Goal: Navigation & Orientation: Find specific page/section

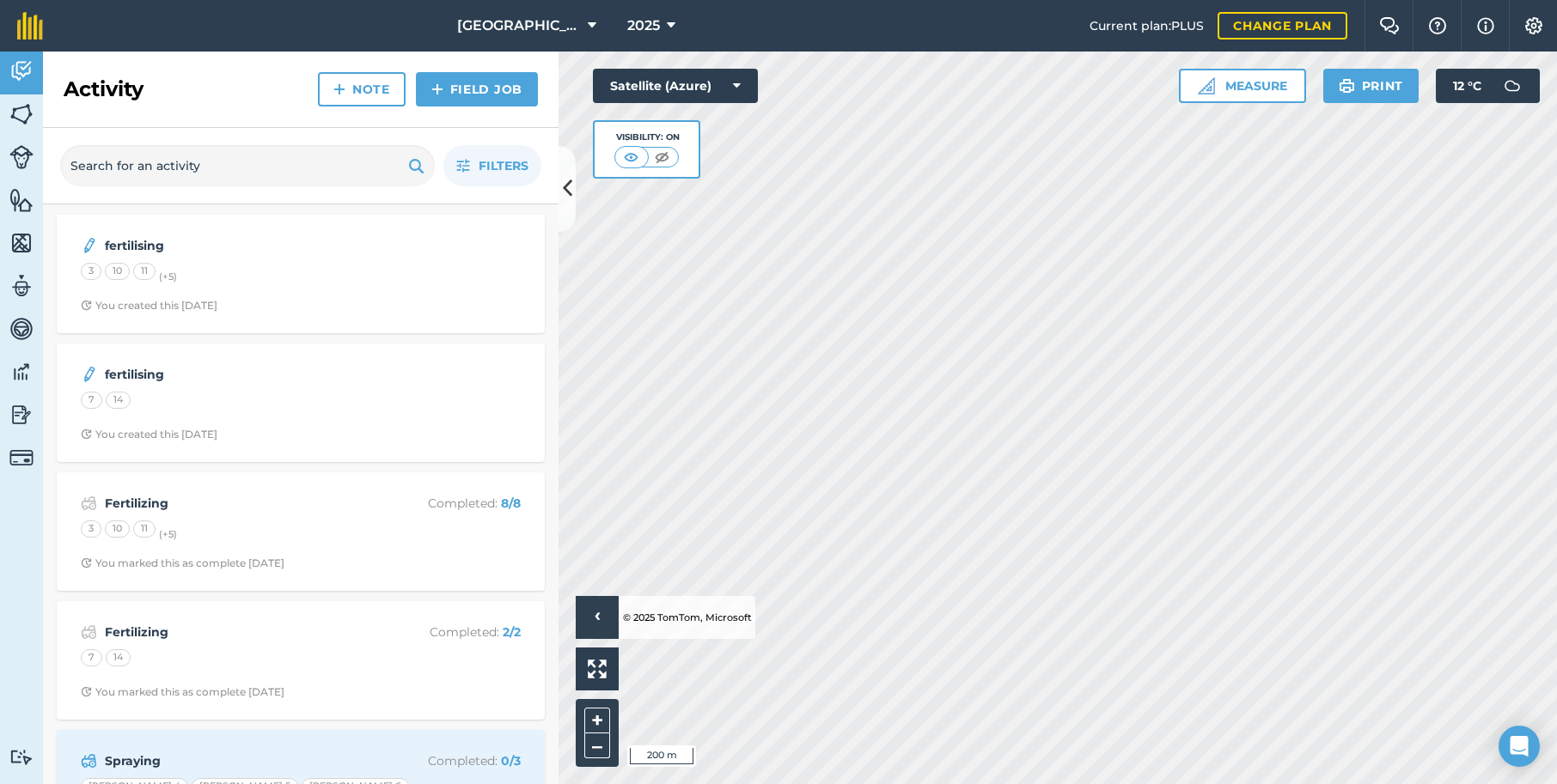
click at [24, 240] on img at bounding box center [22, 243] width 24 height 26
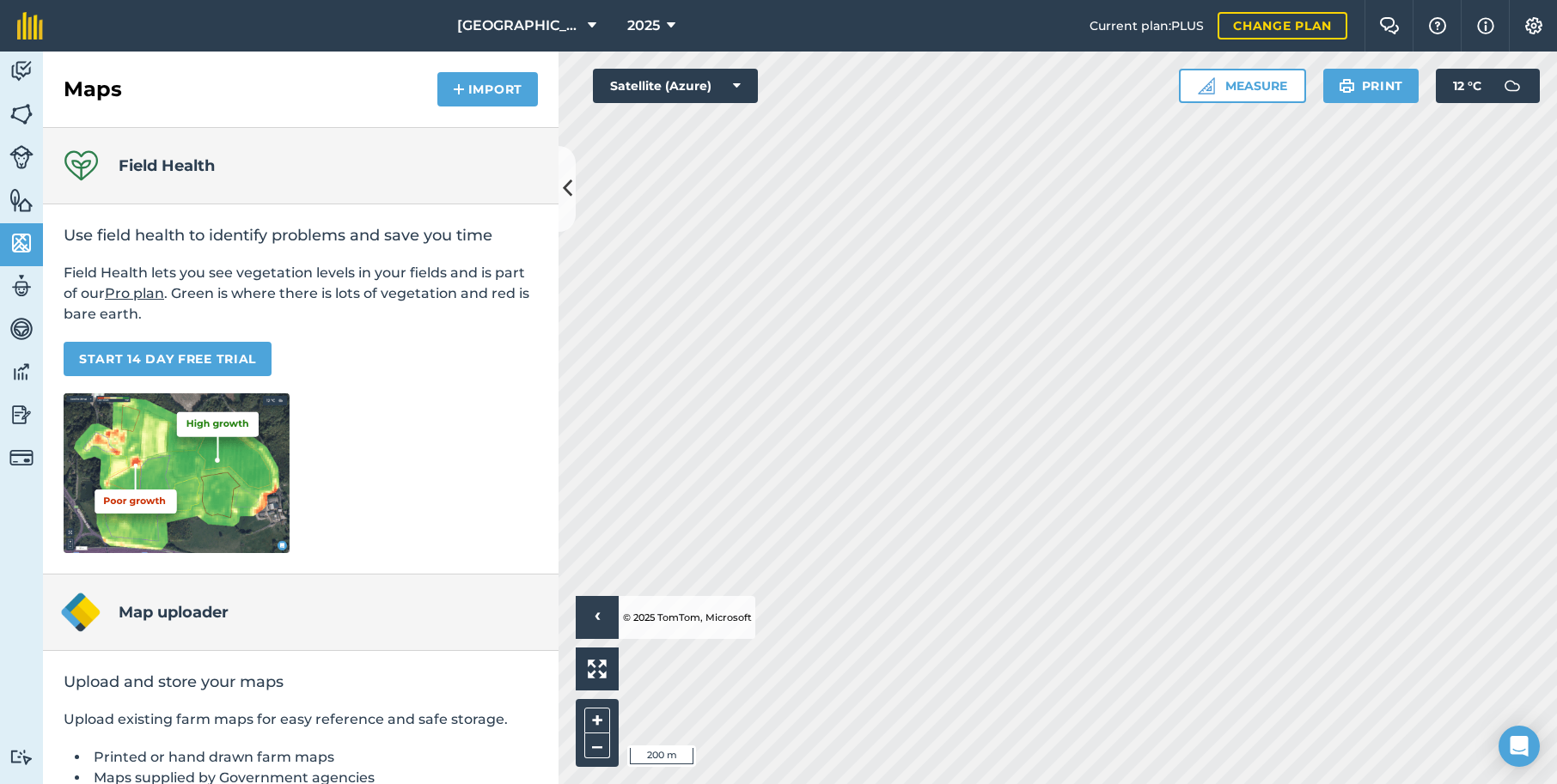
click at [21, 157] on img at bounding box center [22, 156] width 24 height 24
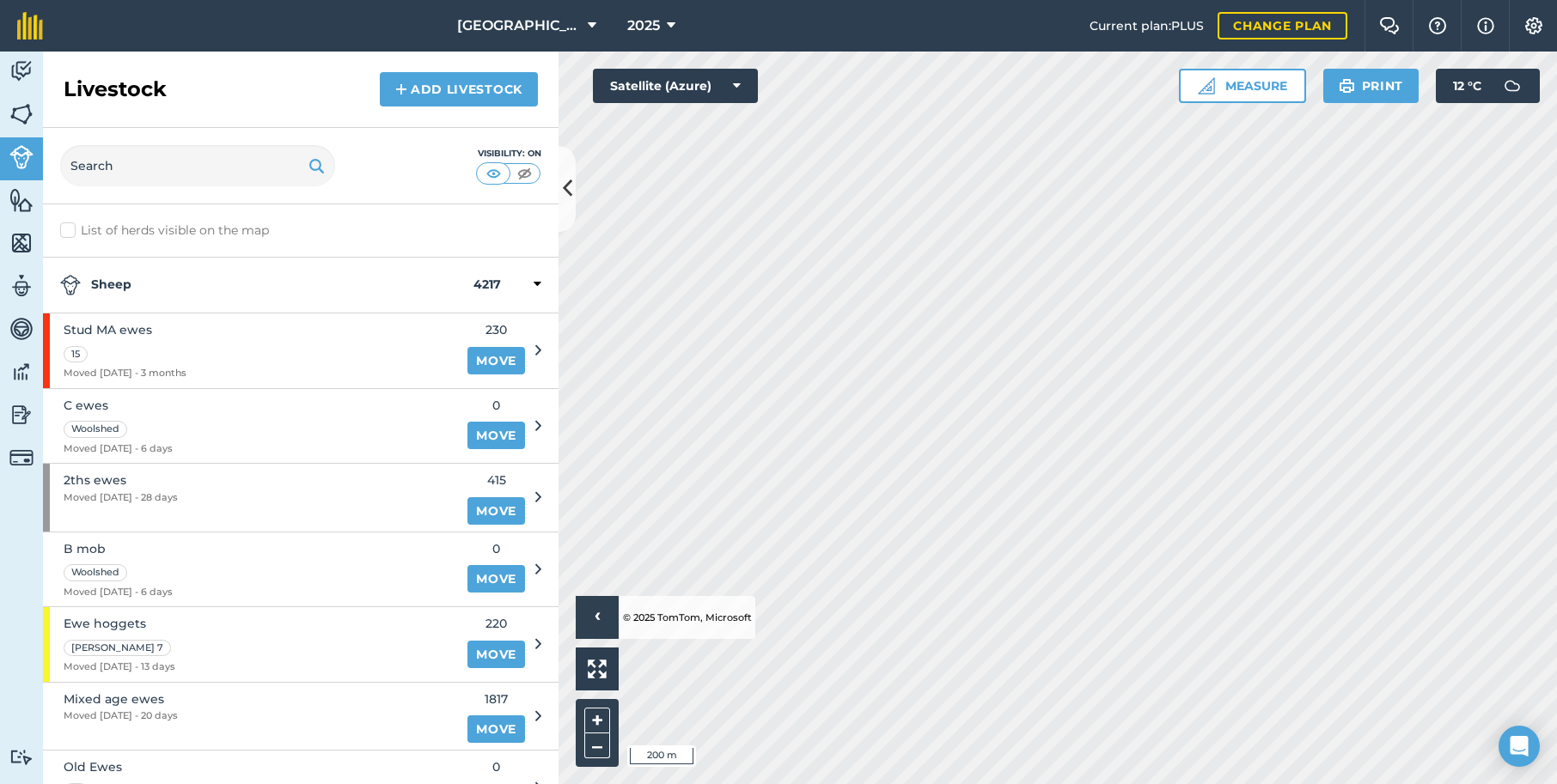
click at [22, 66] on img at bounding box center [22, 71] width 24 height 26
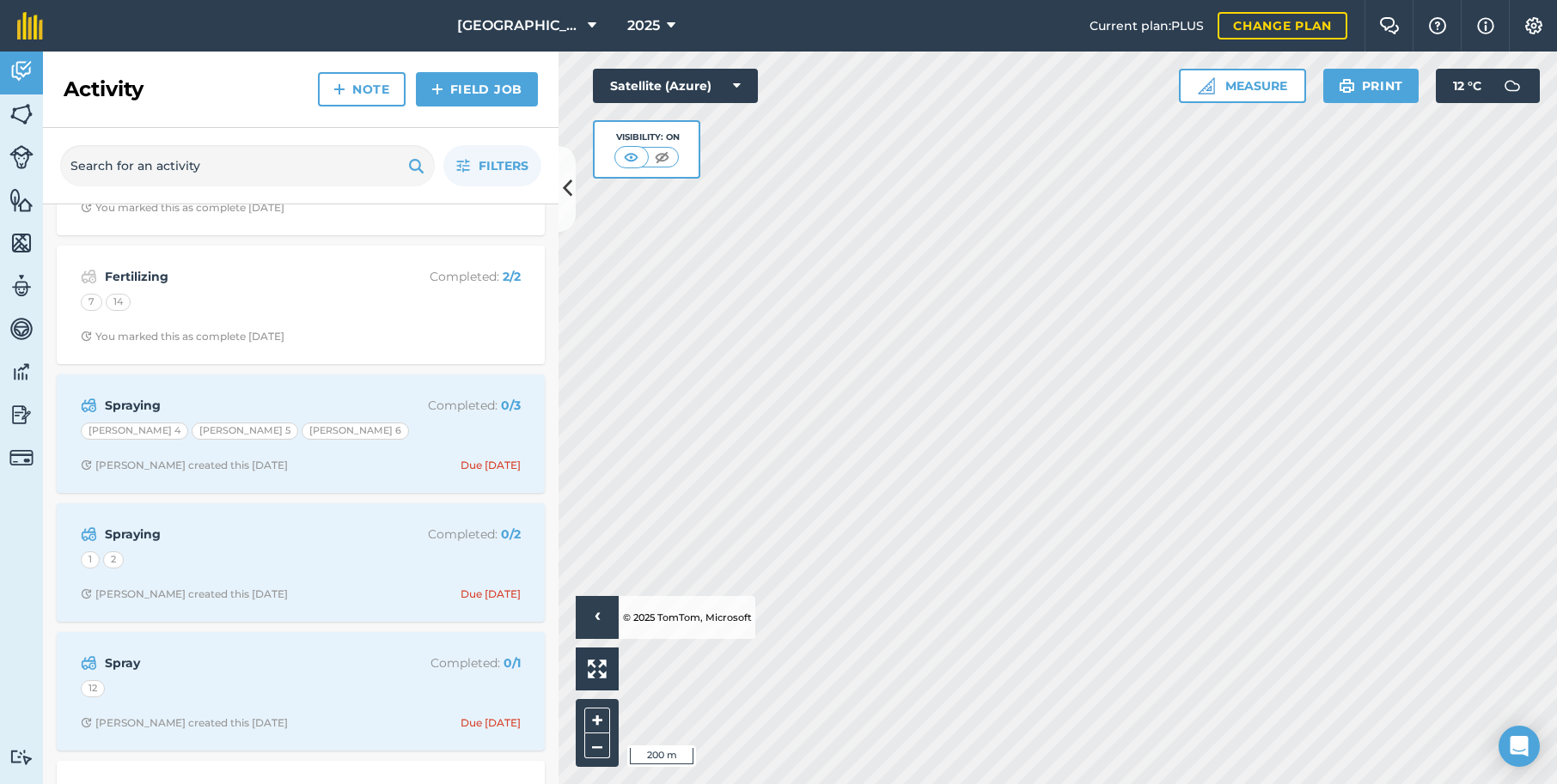
scroll to position [355, 0]
click at [357, 423] on div "[PERSON_NAME] 4 [PERSON_NAME] 5 [PERSON_NAME] 6" at bounding box center [300, 434] width 440 height 22
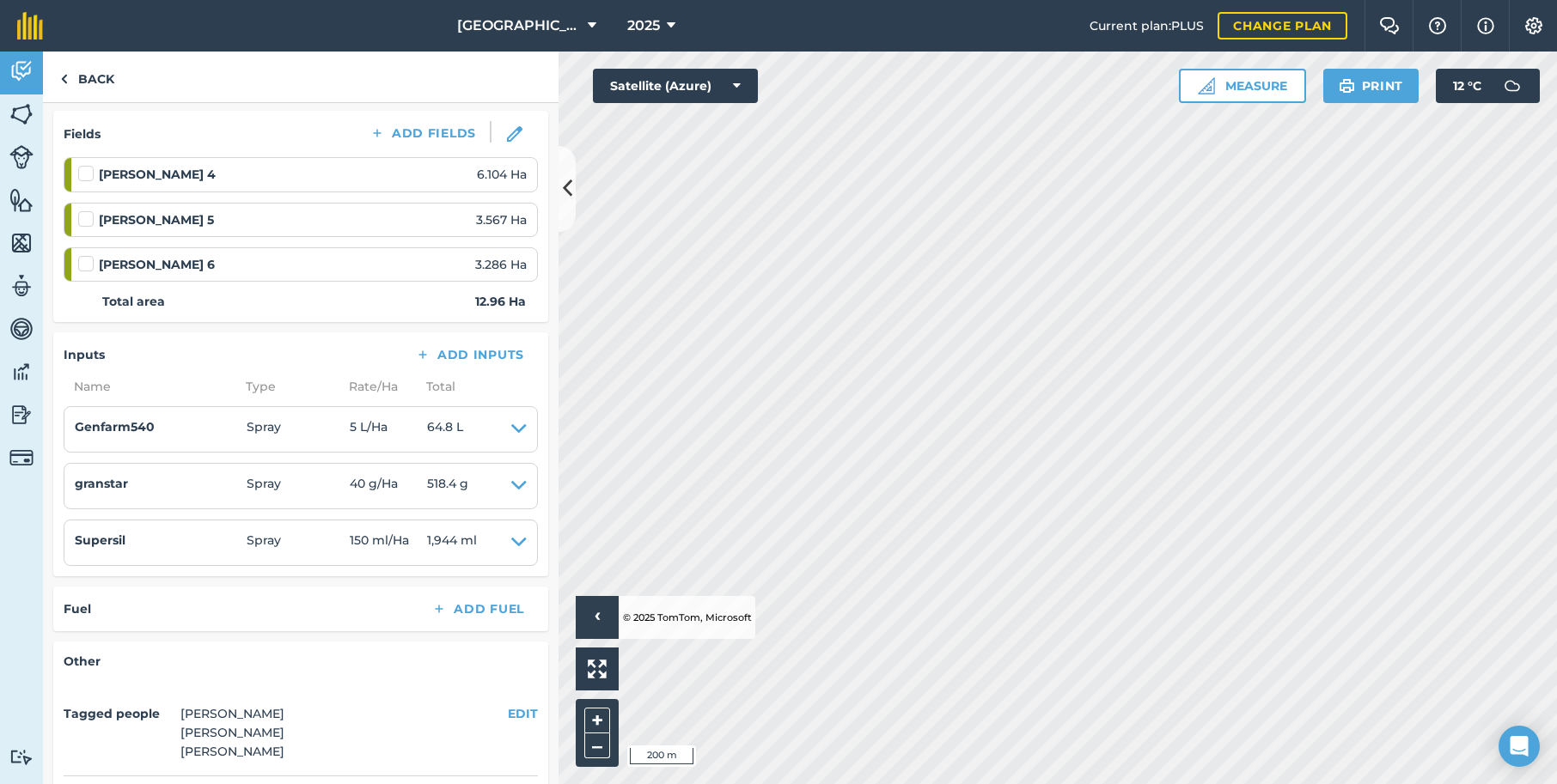
scroll to position [240, 0]
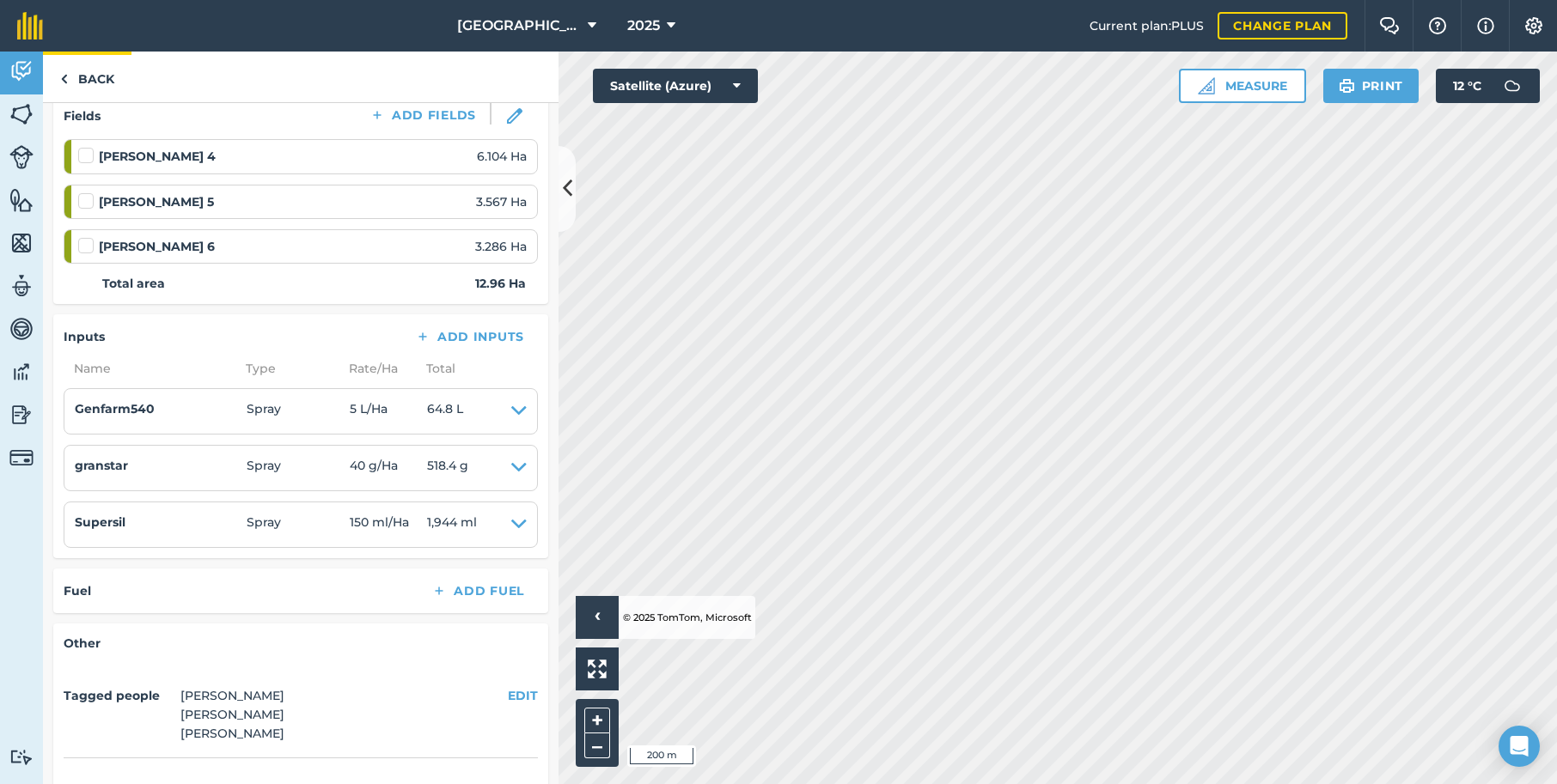
click at [90, 79] on link "Back" at bounding box center [87, 76] width 88 height 50
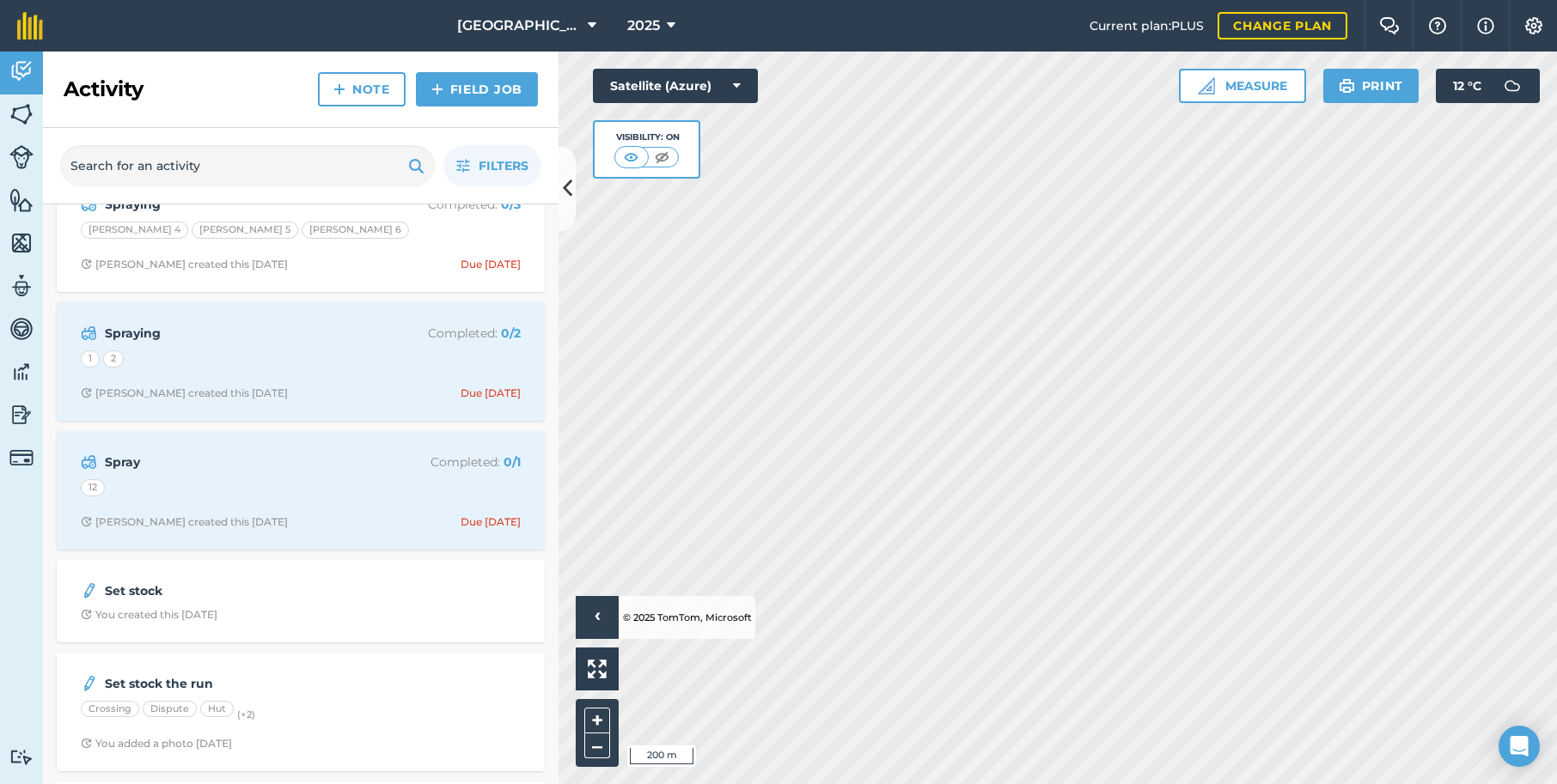
scroll to position [541, 0]
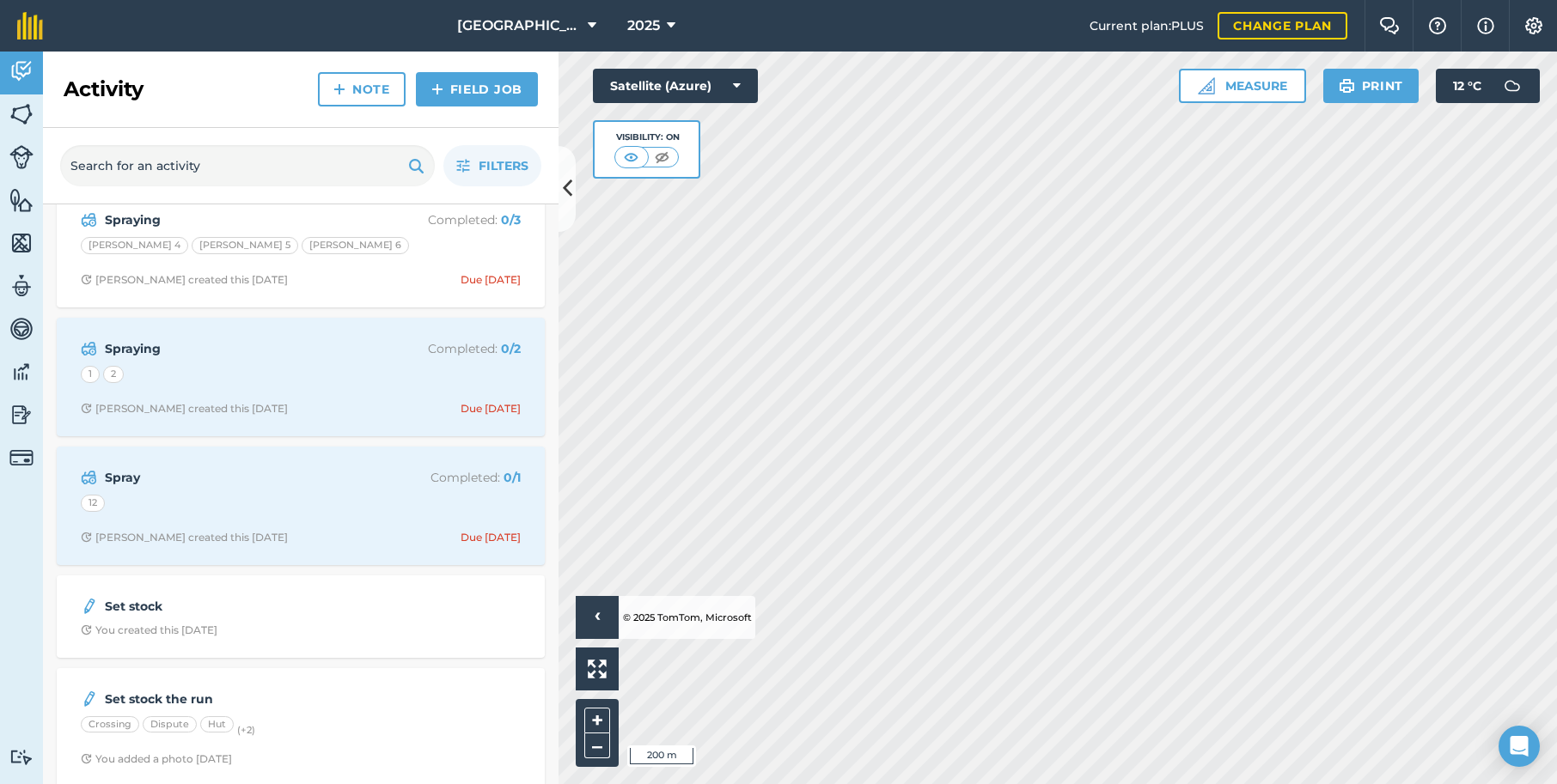
click at [303, 380] on div "1 2" at bounding box center [300, 377] width 440 height 22
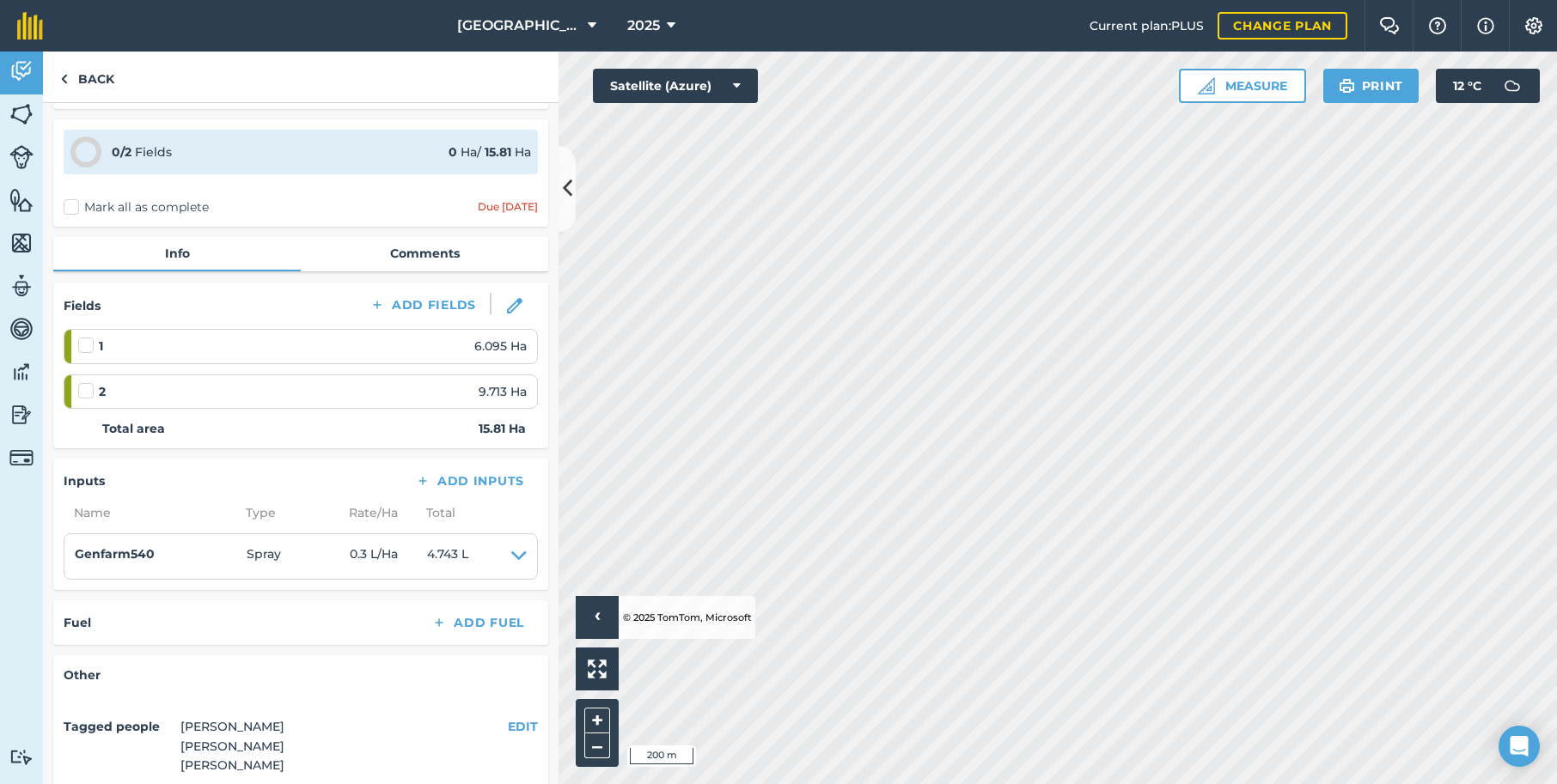
scroll to position [45, 0]
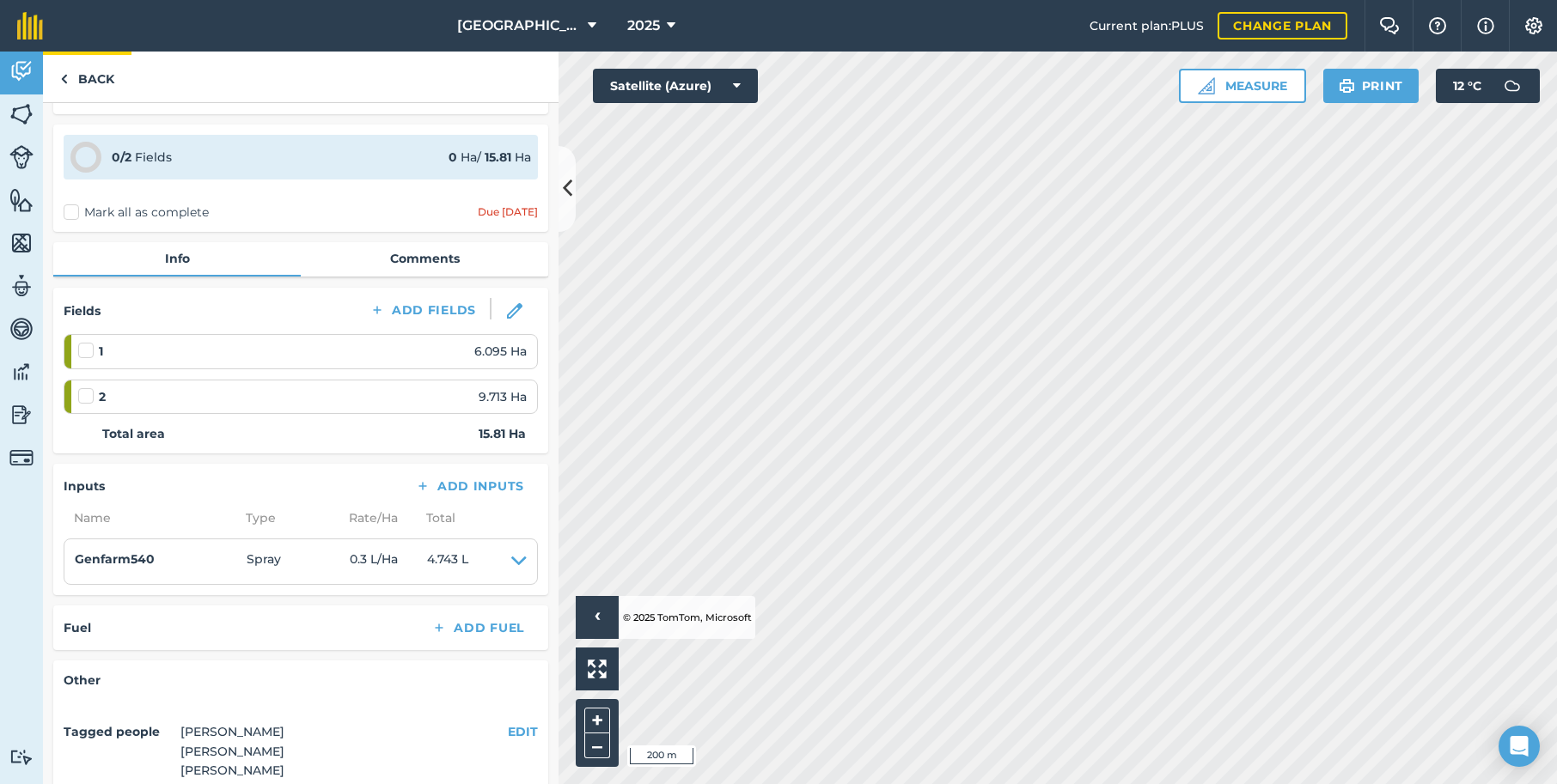
click at [88, 78] on link "Back" at bounding box center [87, 76] width 88 height 50
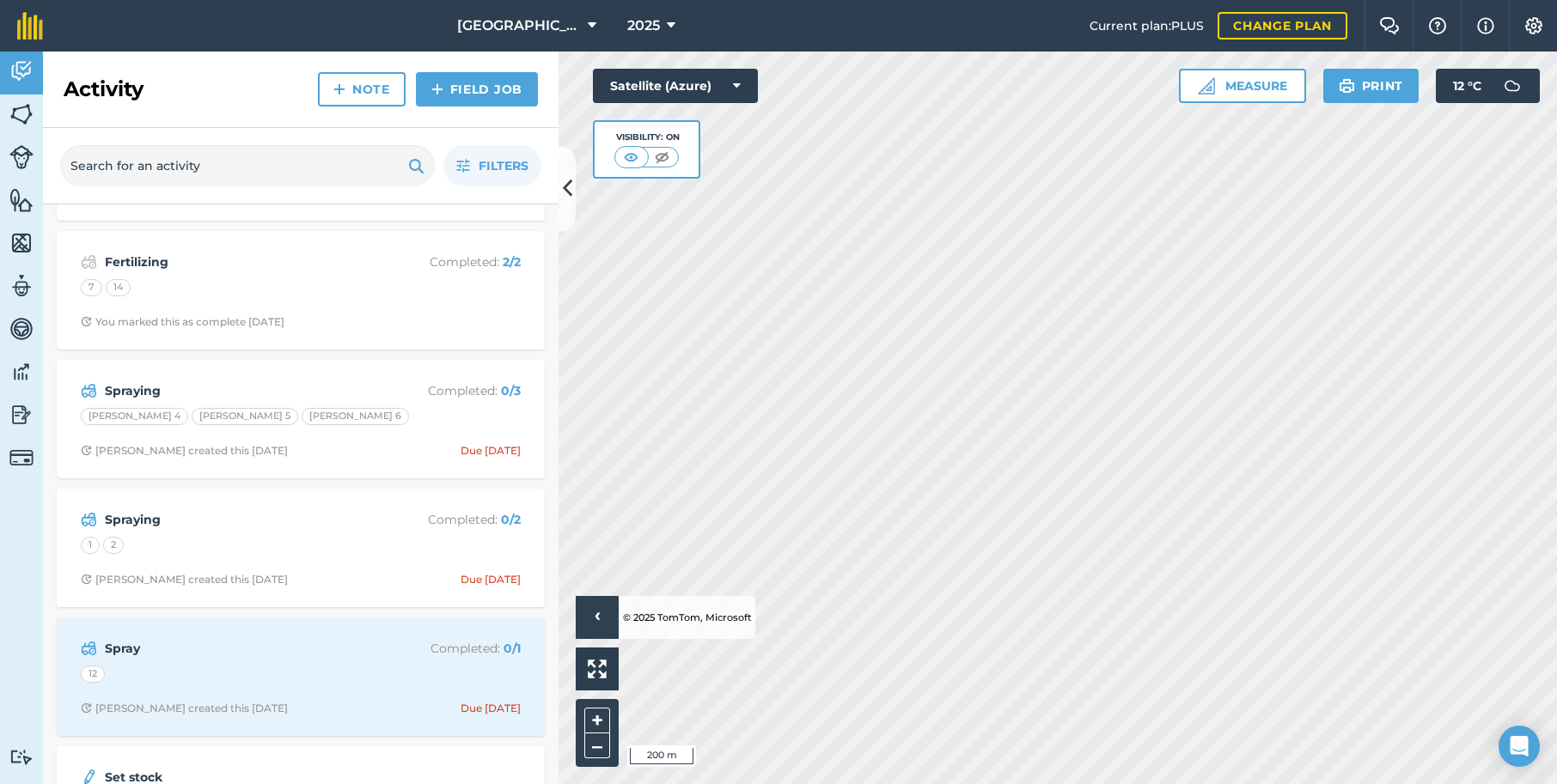
scroll to position [375, 0]
click at [279, 681] on div "Spray Completed : 0 / 1 12 [PERSON_NAME] created this [DATE] Due [DATE]" at bounding box center [301, 673] width 468 height 98
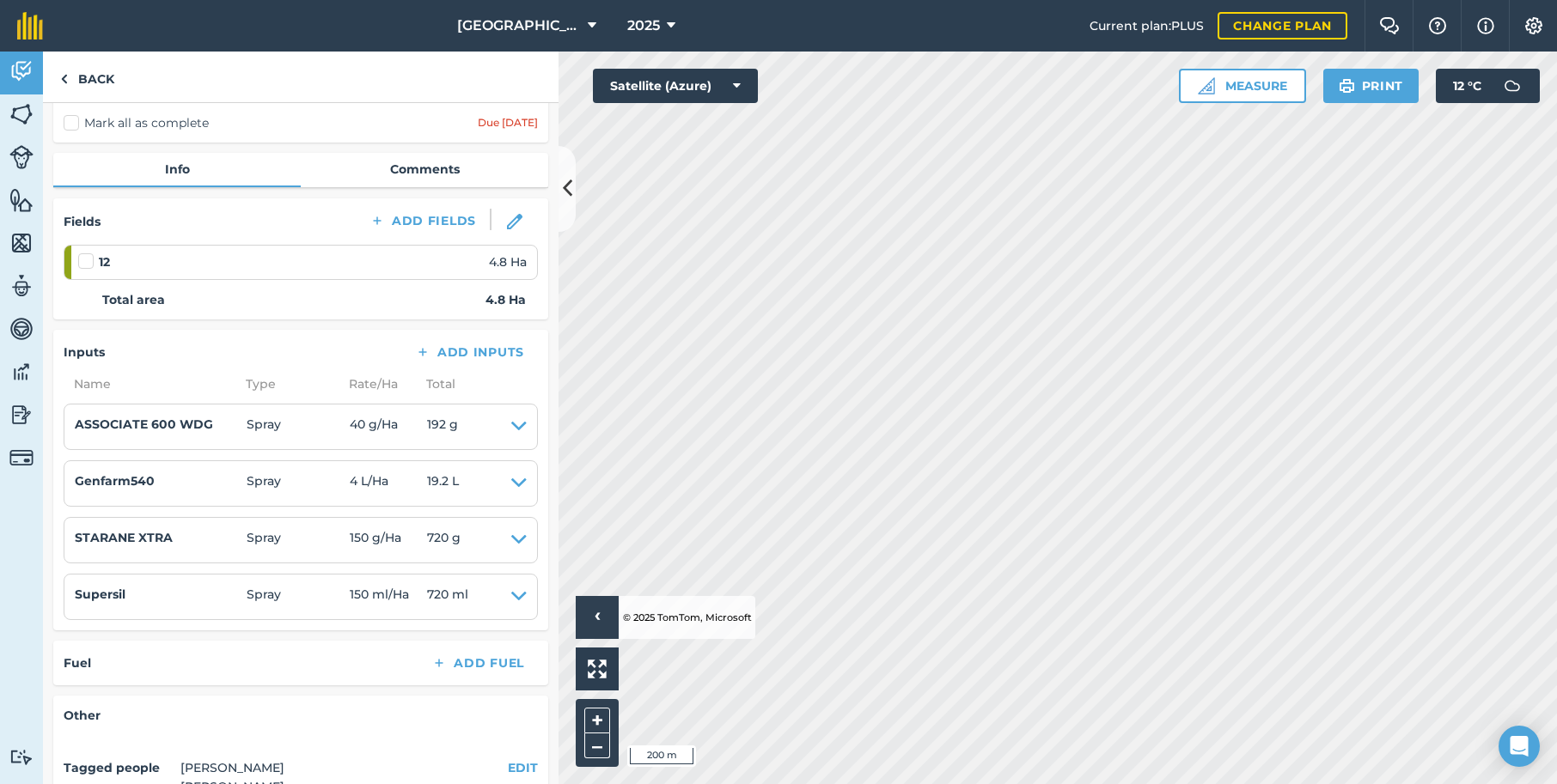
scroll to position [129, 0]
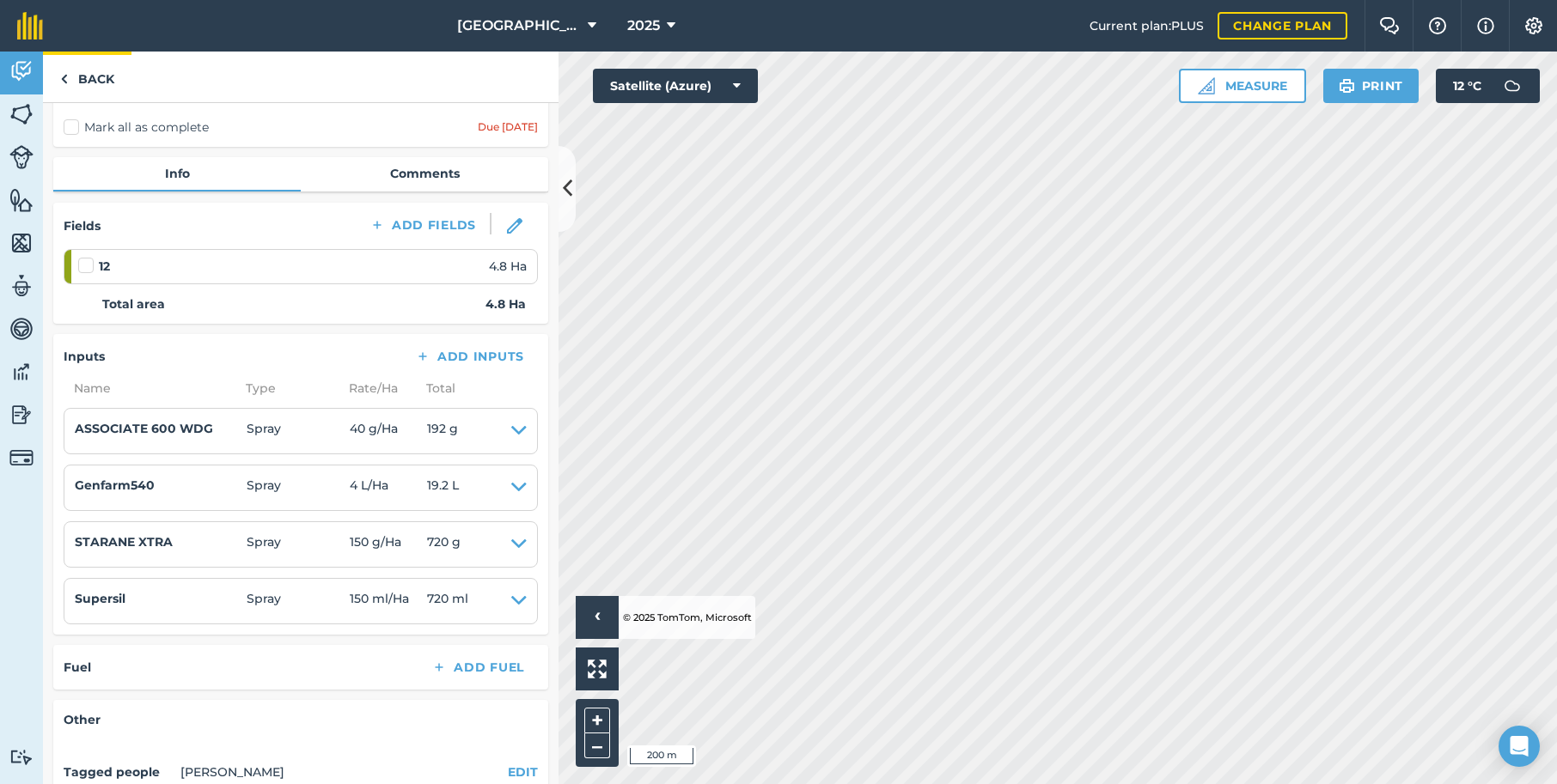
click at [71, 77] on link "Back" at bounding box center [87, 76] width 88 height 50
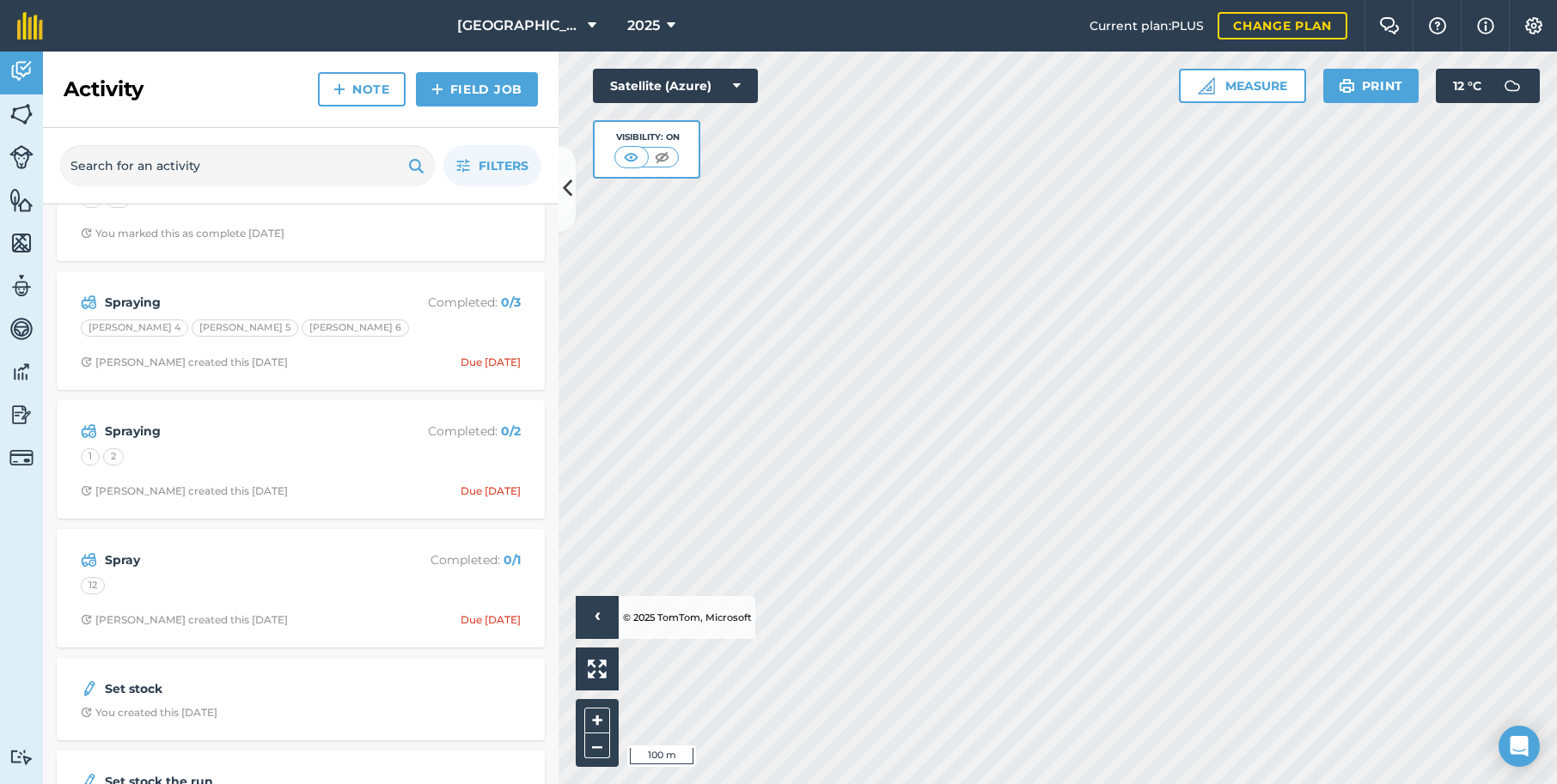
scroll to position [622, 0]
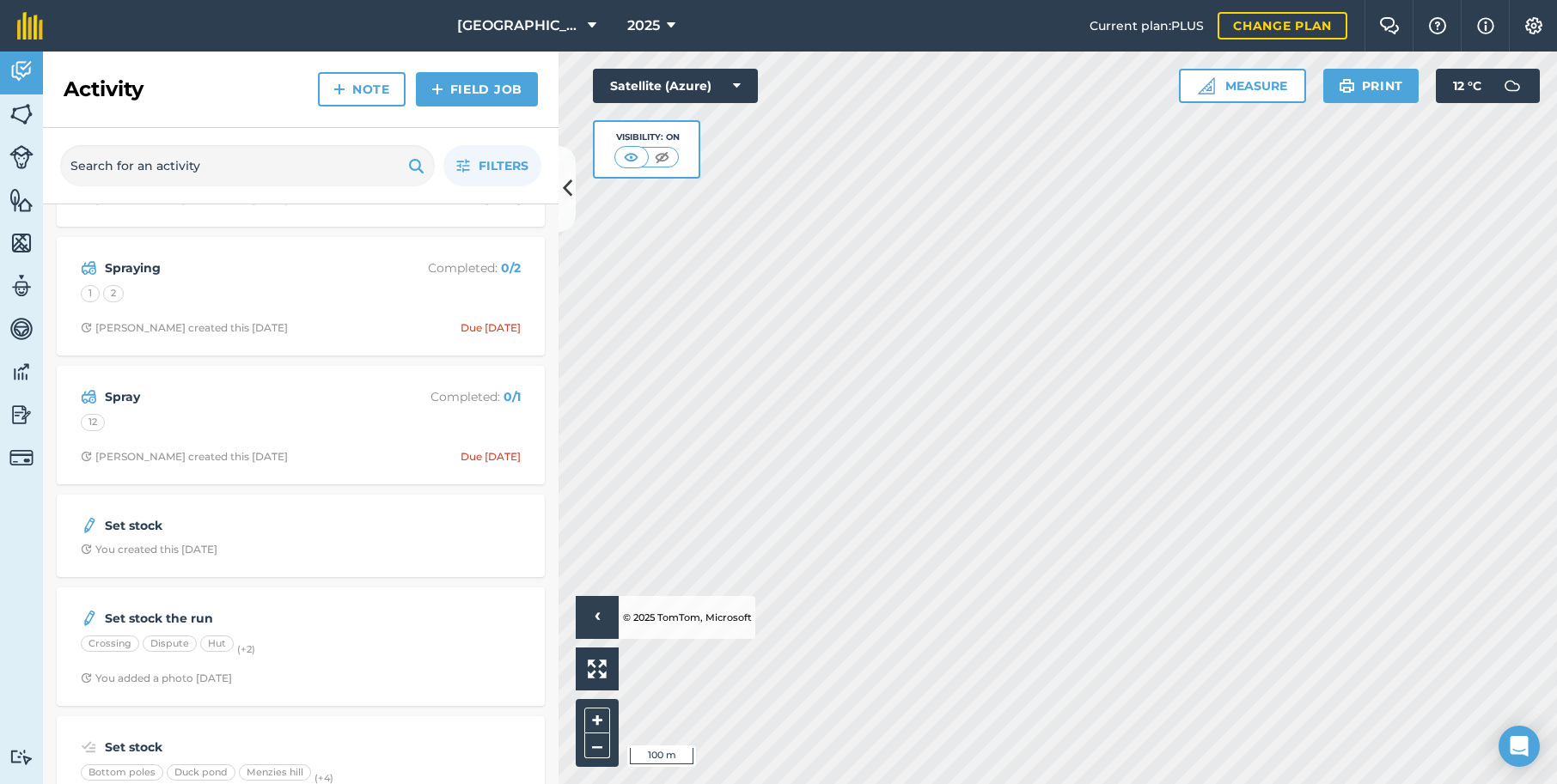
click at [27, 116] on img at bounding box center [22, 114] width 24 height 26
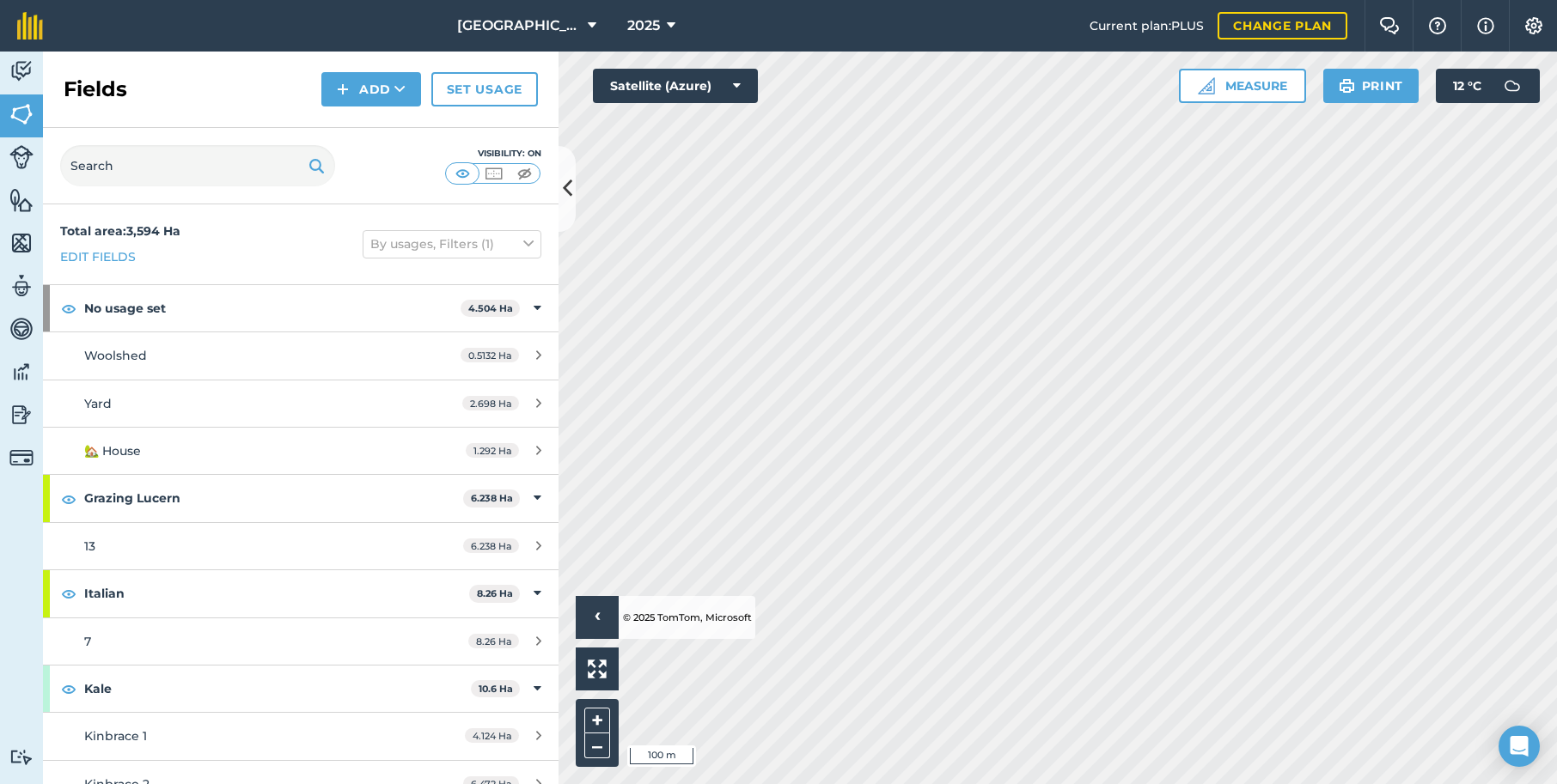
click at [20, 213] on link "Features" at bounding box center [22, 202] width 43 height 43
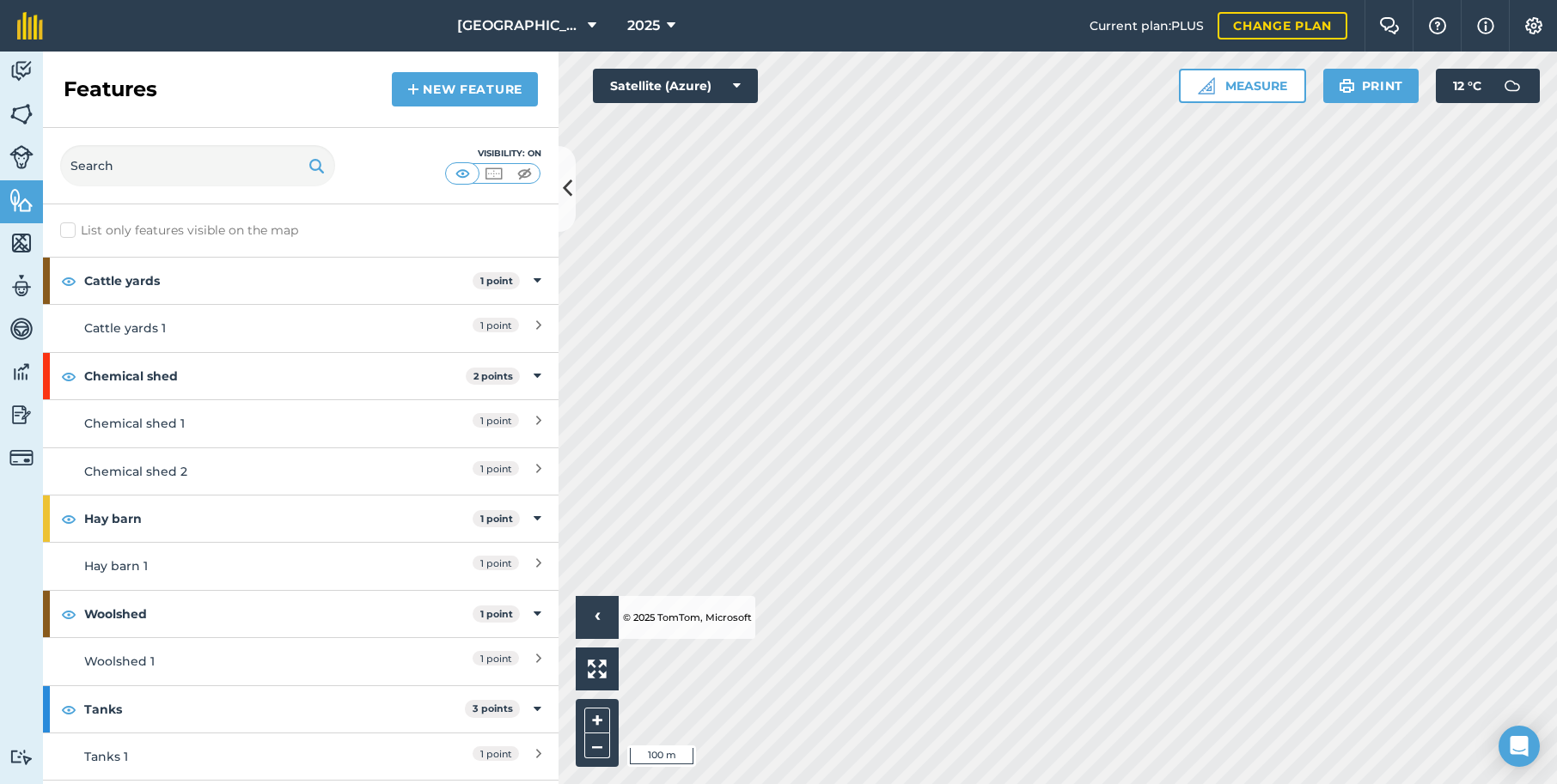
click at [20, 245] on img at bounding box center [22, 243] width 24 height 26
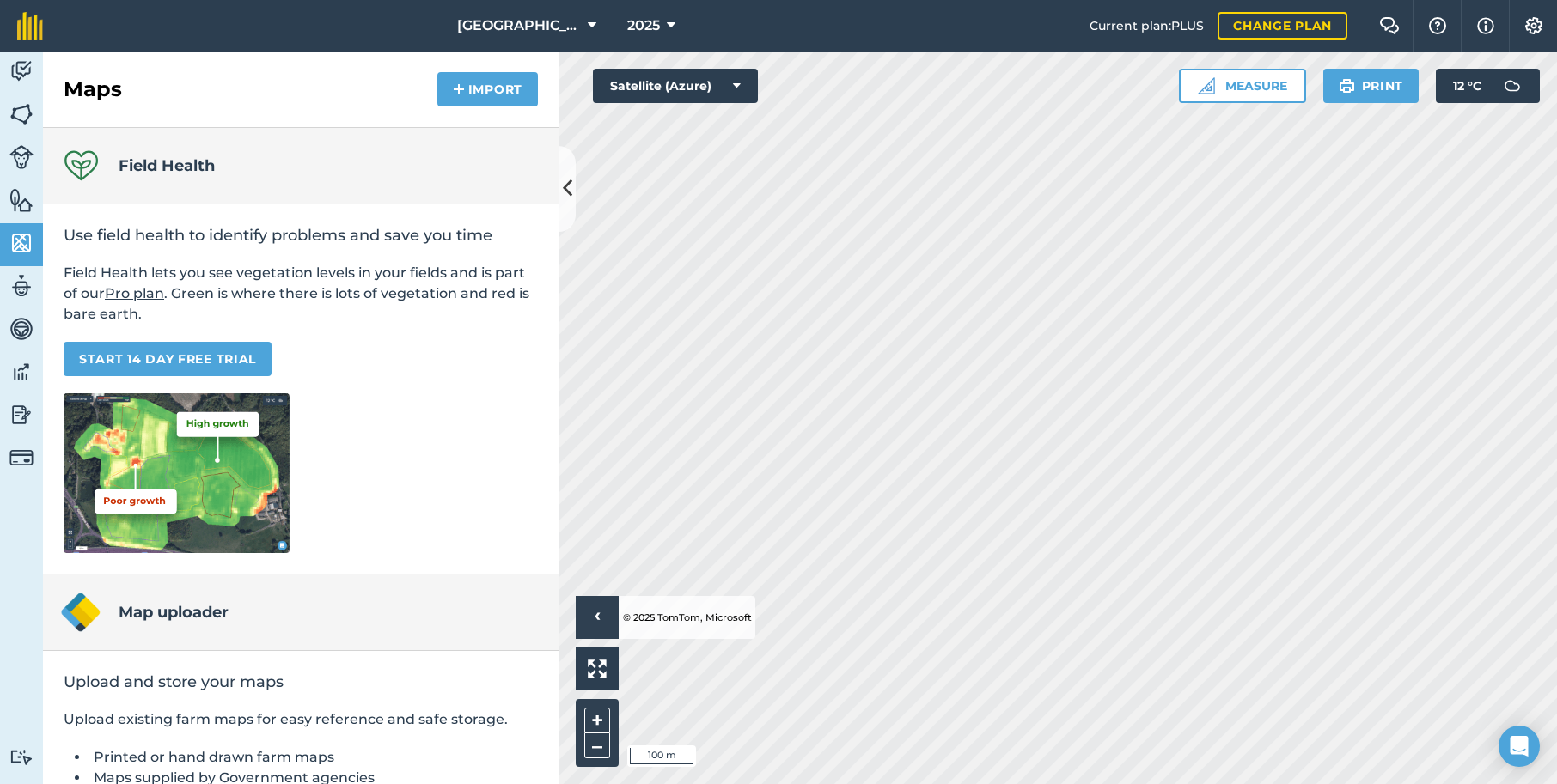
click at [17, 291] on img at bounding box center [22, 286] width 24 height 26
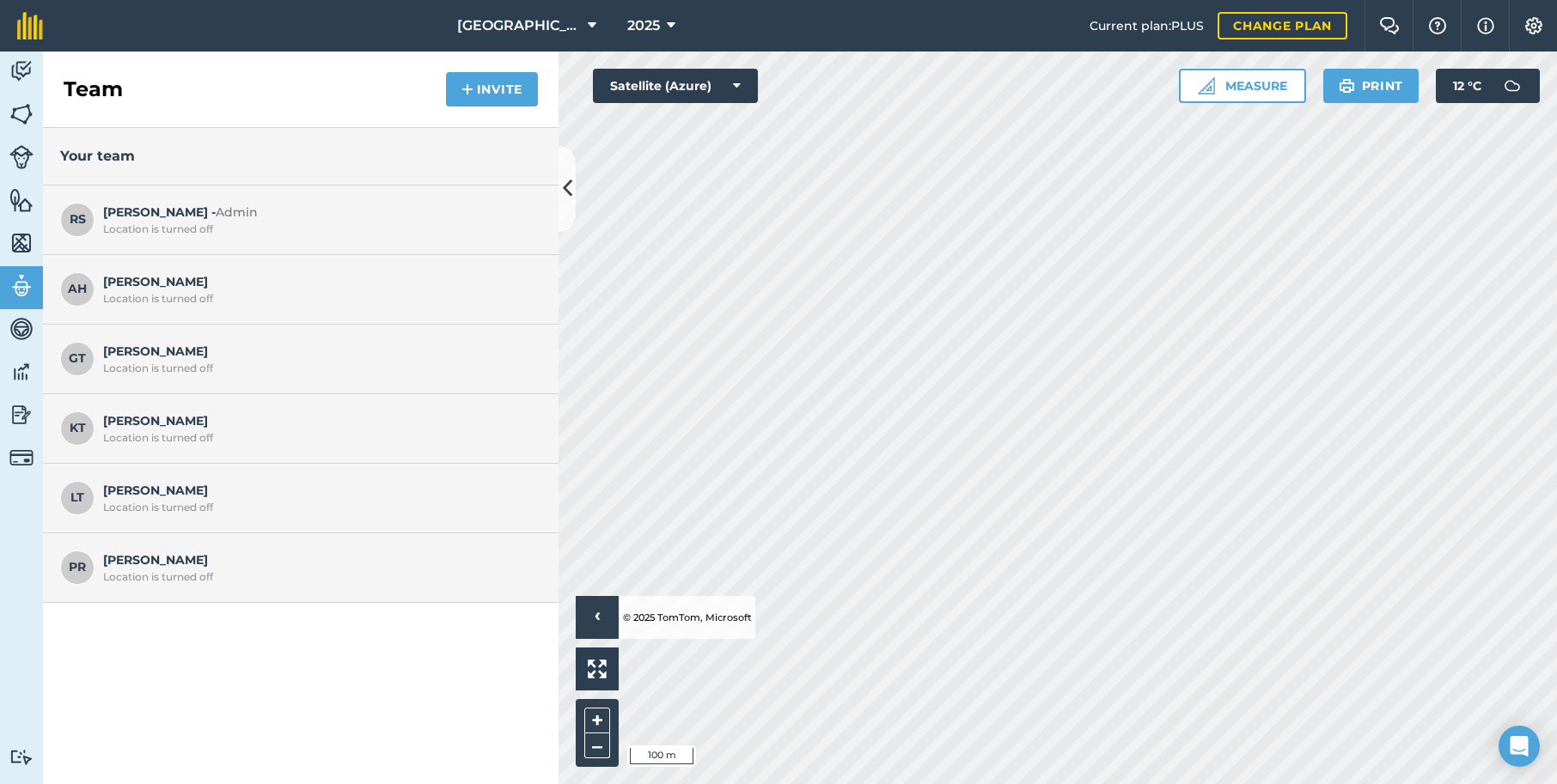
click at [31, 330] on img at bounding box center [22, 329] width 24 height 26
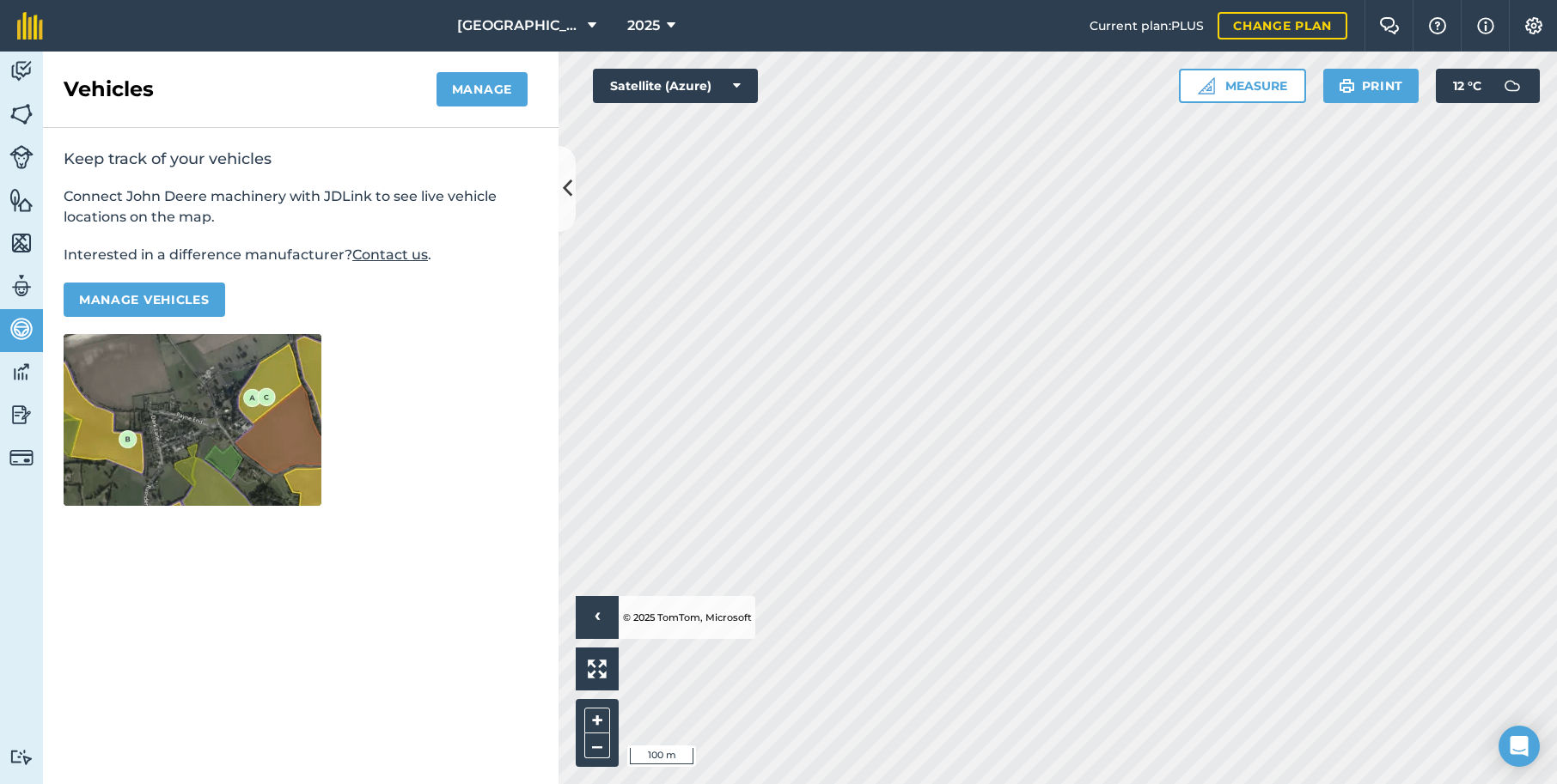
click at [31, 377] on img at bounding box center [22, 371] width 24 height 26
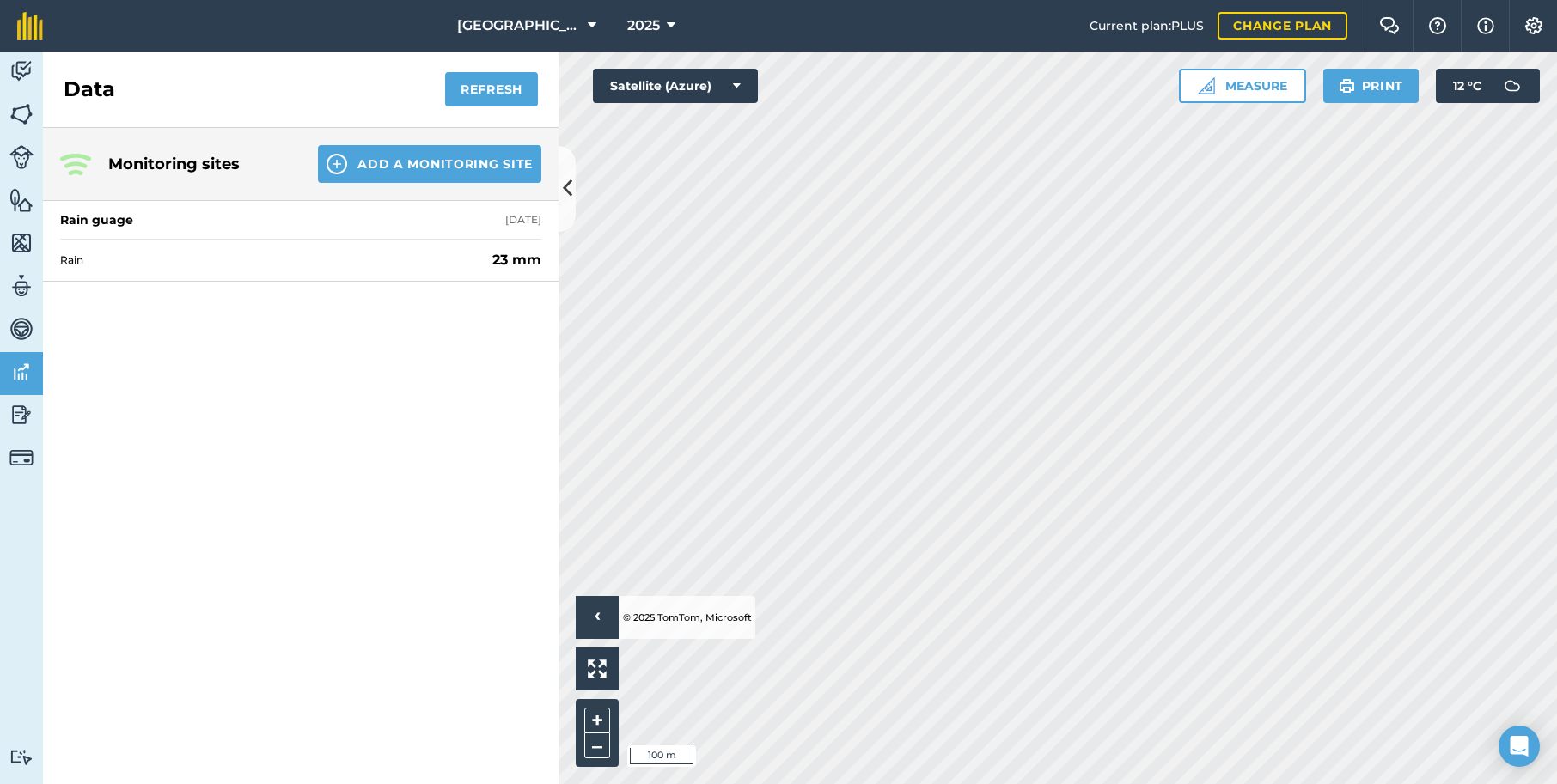
click at [21, 412] on img at bounding box center [22, 414] width 24 height 26
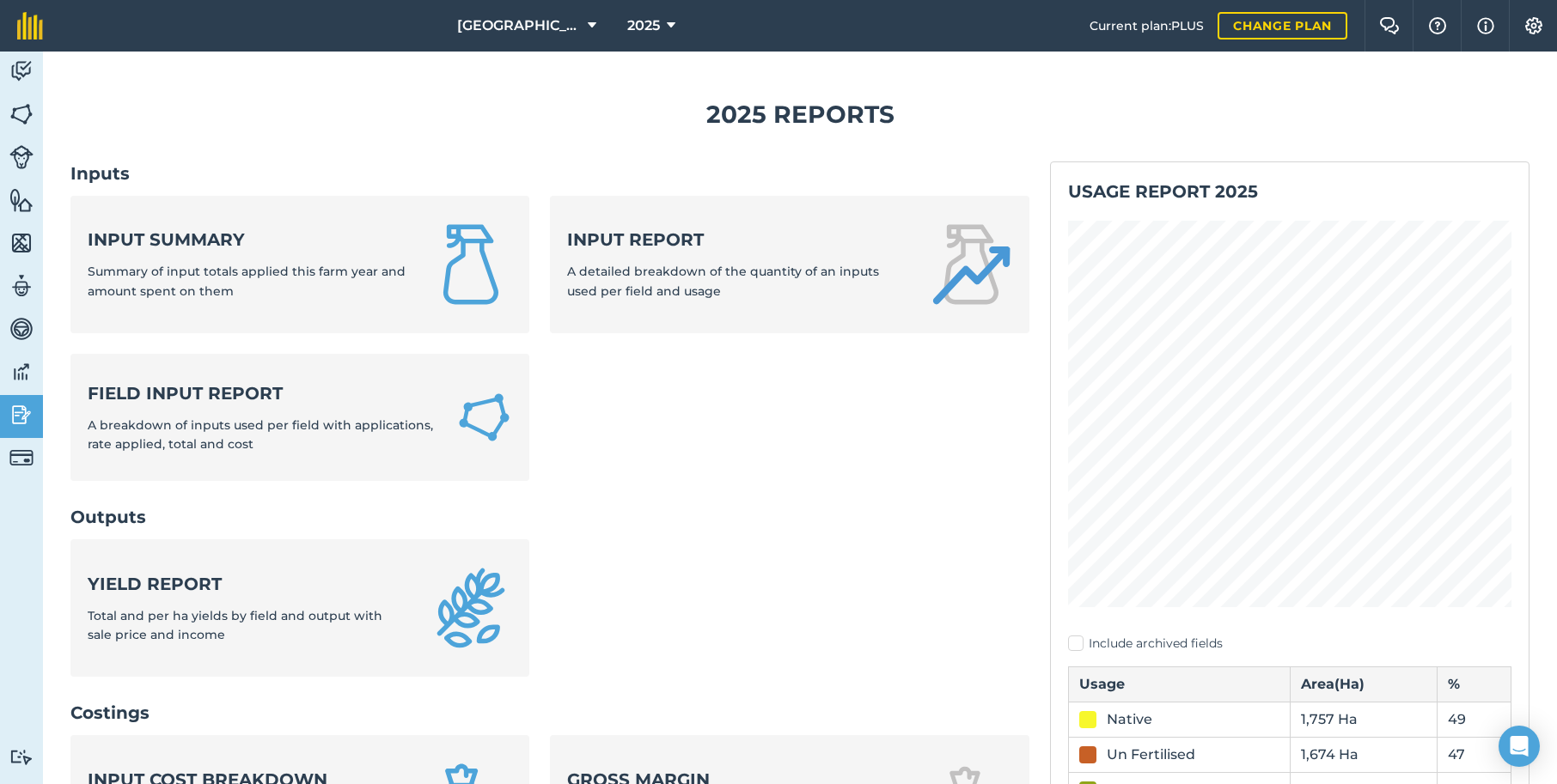
click at [1, 51] on link "Activity" at bounding box center [22, 73] width 43 height 43
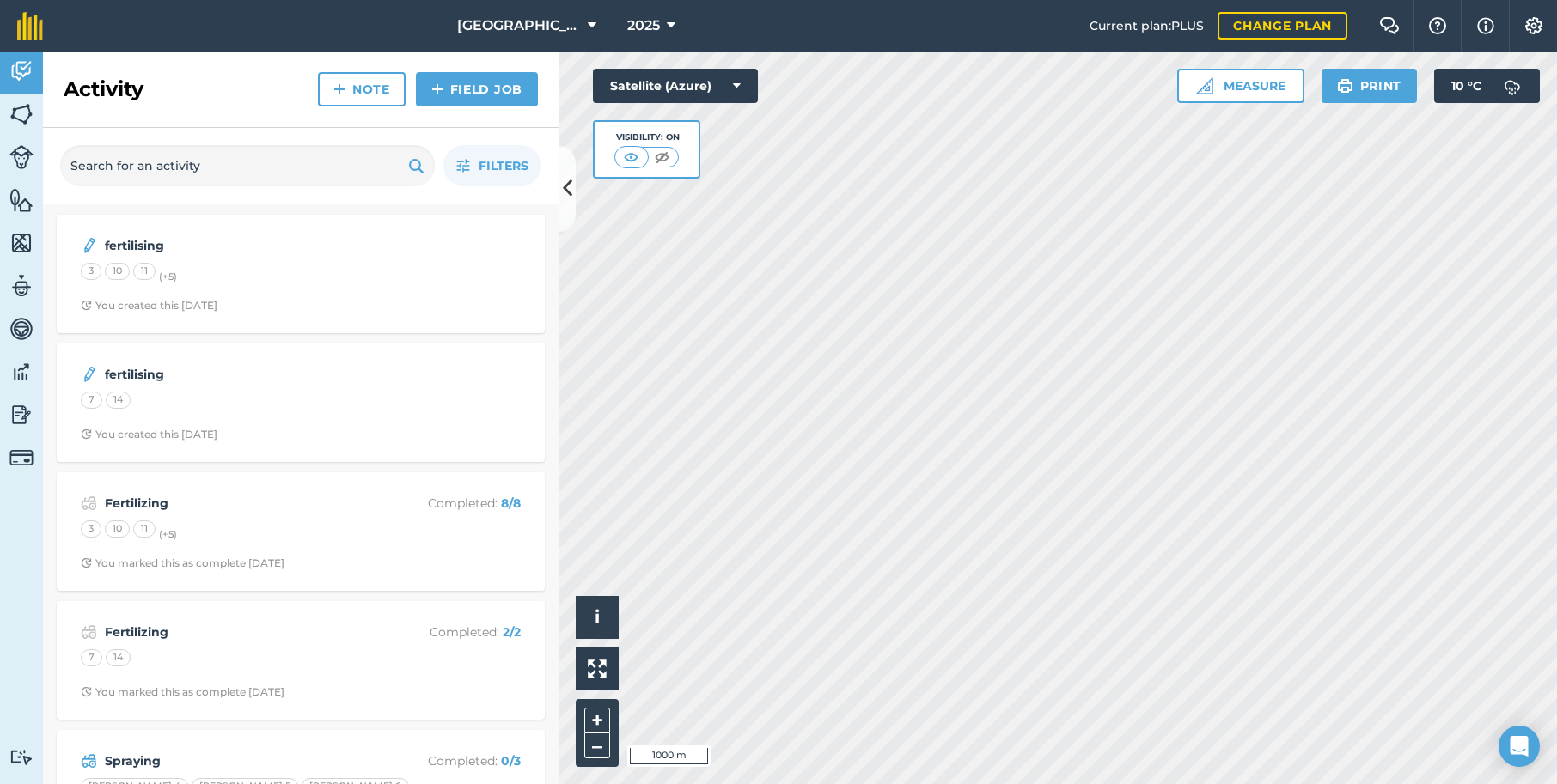
click at [29, 75] on img at bounding box center [22, 71] width 24 height 26
click at [605, 674] on img at bounding box center [596, 669] width 19 height 19
click at [597, 726] on button "+" at bounding box center [597, 720] width 26 height 26
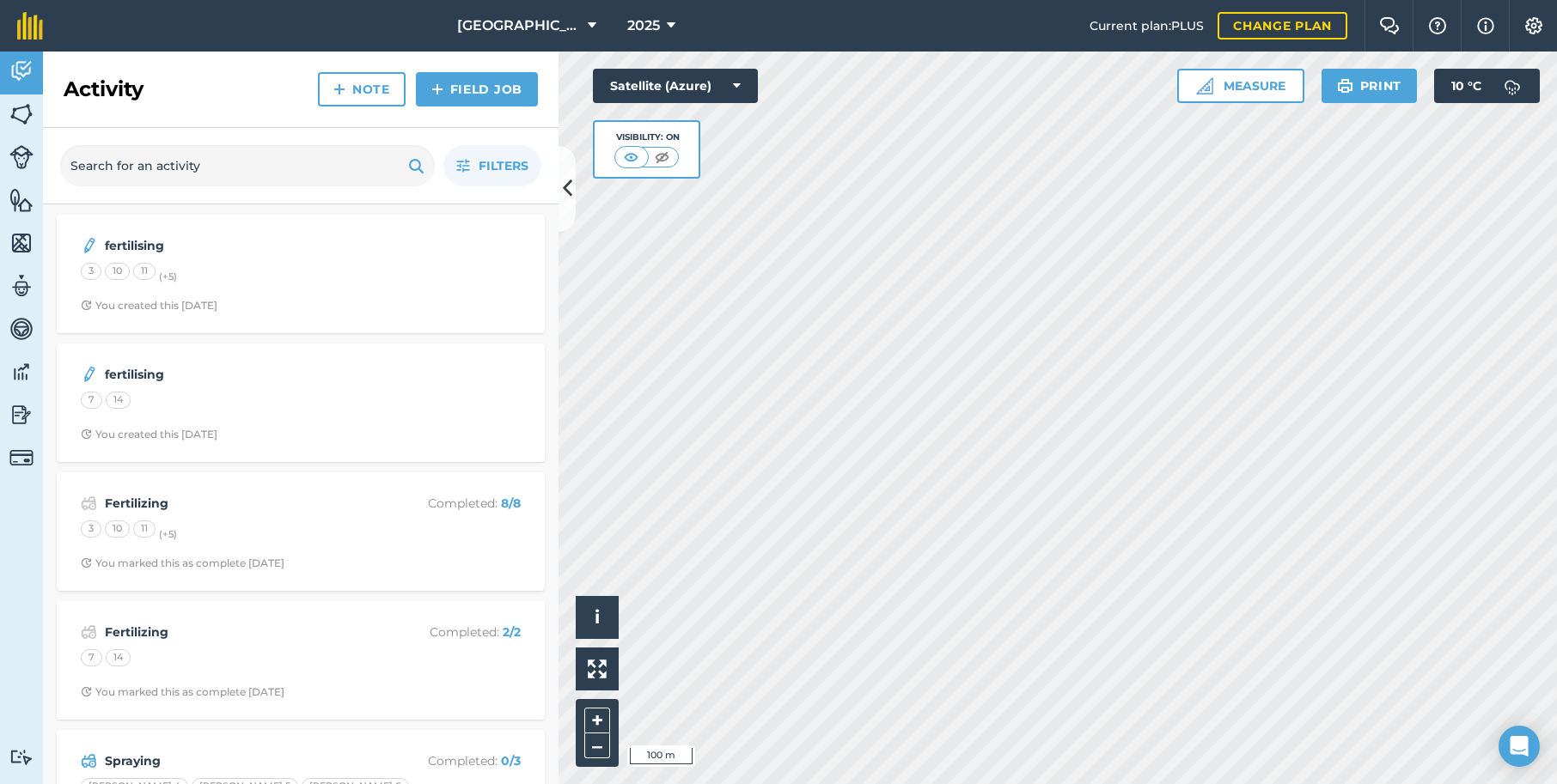
click at [1556, 404] on html "Wairua Downs 2025 Current plan : PLUS Change plan Farm Chat Help Info Settings …" at bounding box center [778, 392] width 1557 height 784
click at [1556, 296] on html "Wairua Downs 2025 Current plan : PLUS Change plan Farm Chat Help Info Settings …" at bounding box center [778, 392] width 1557 height 784
click at [8, 70] on link "Activity" at bounding box center [22, 73] width 43 height 43
click at [30, 17] on img at bounding box center [30, 25] width 26 height 28
click at [1531, 22] on img at bounding box center [1534, 25] width 21 height 17
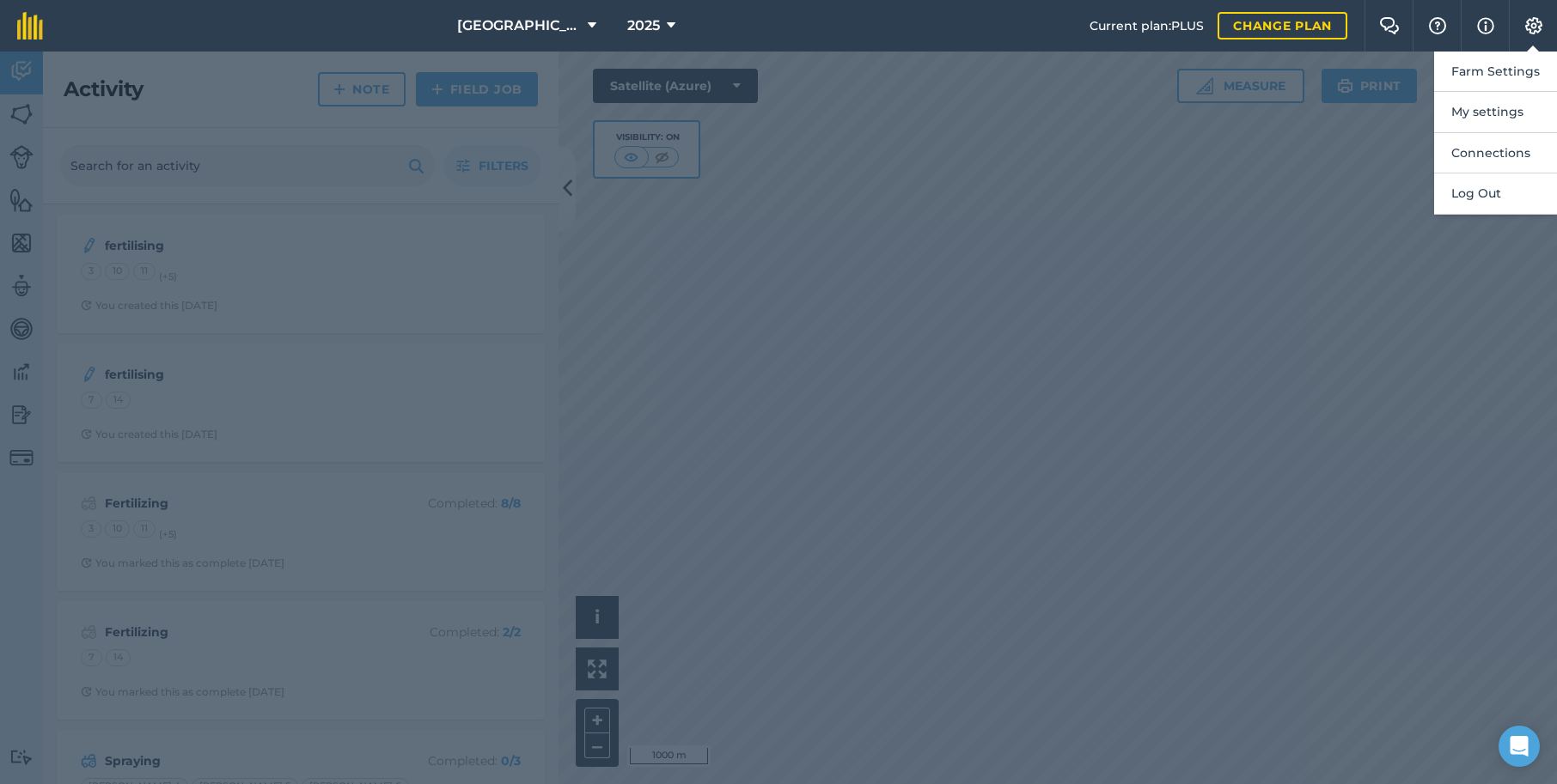
click at [1364, 197] on div at bounding box center [778, 417] width 1557 height 733
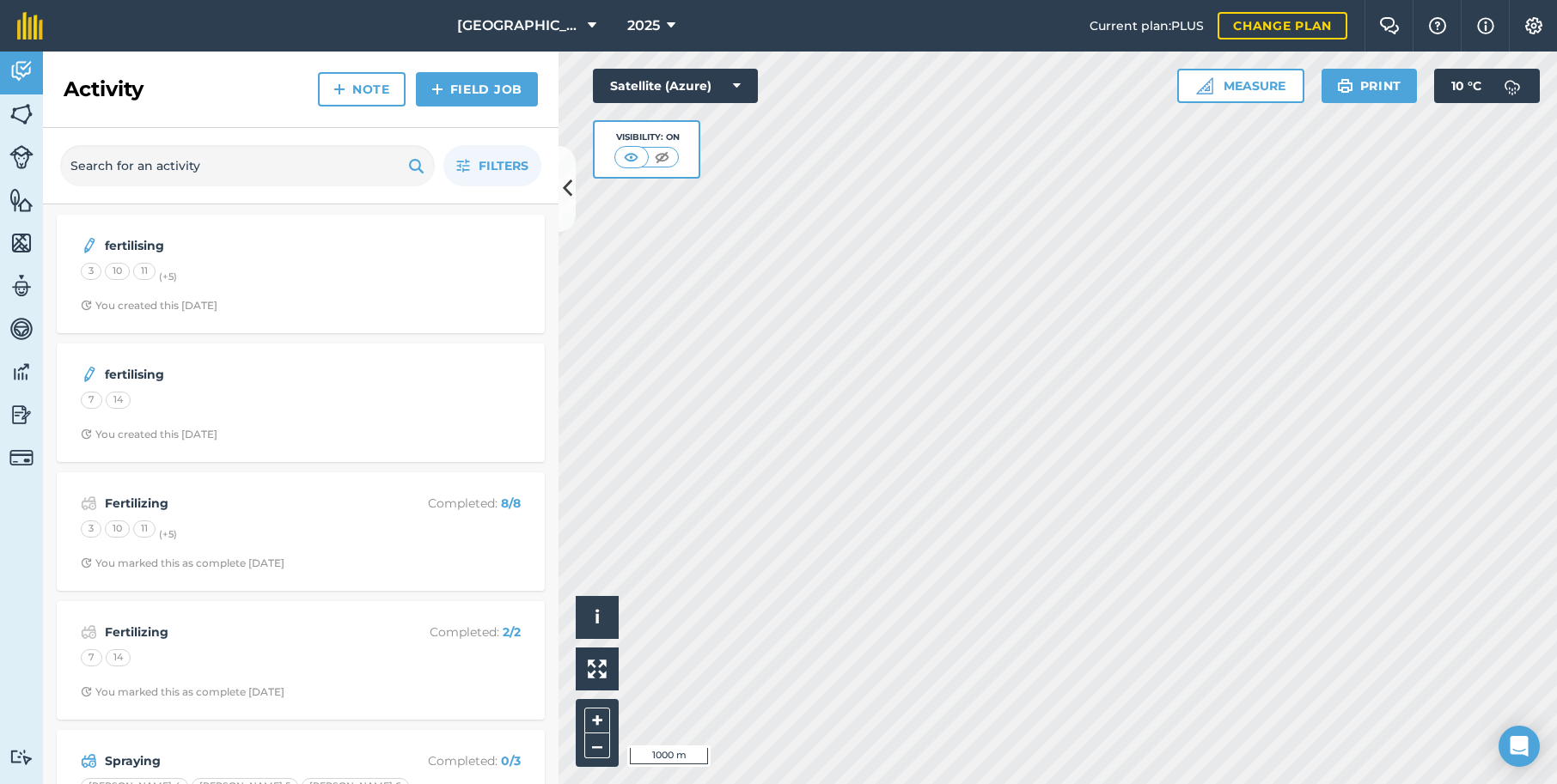
click at [445, 87] on link "Field Job" at bounding box center [477, 89] width 122 height 34
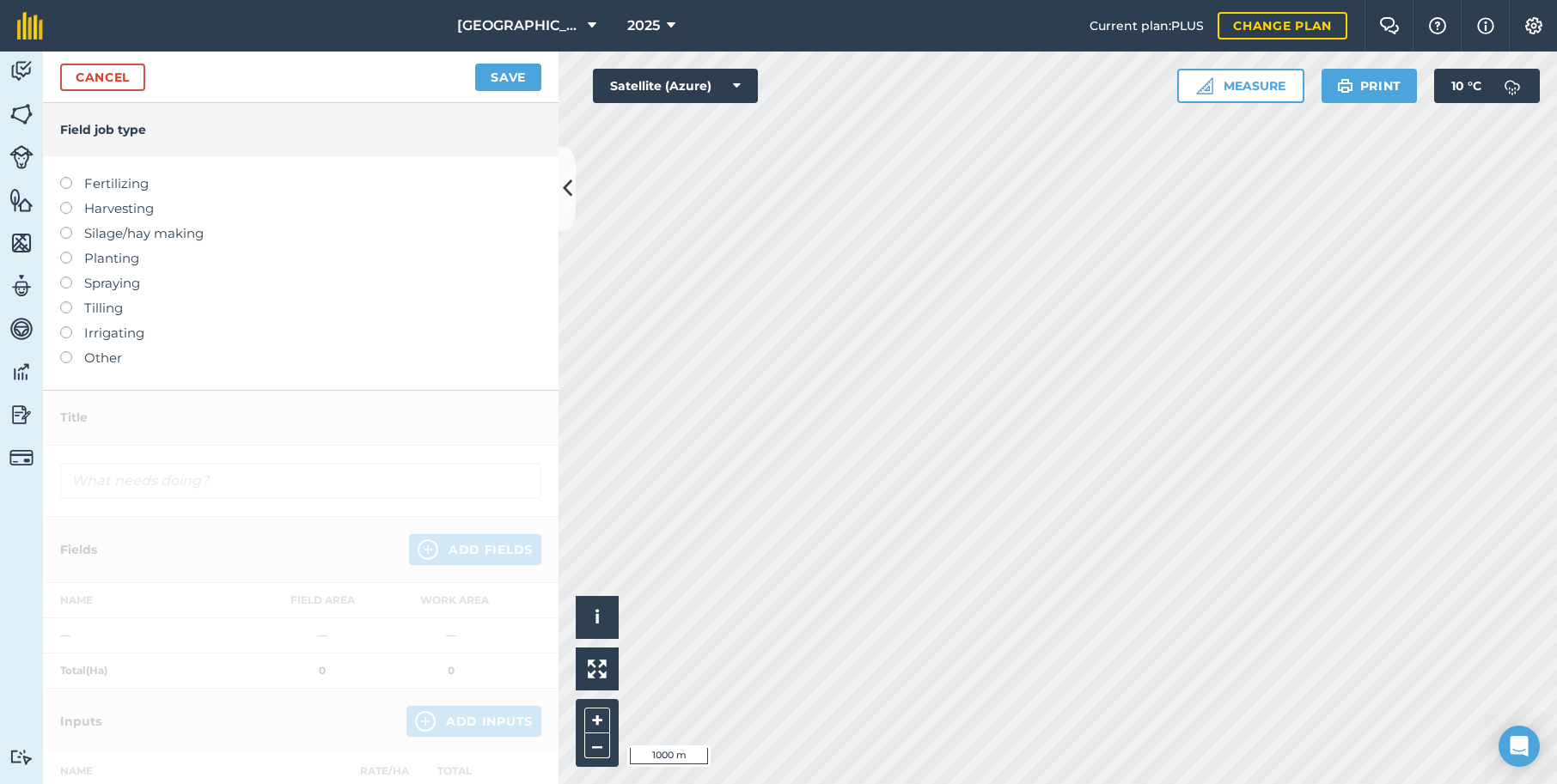
click at [120, 75] on link "Cancel" at bounding box center [103, 77] width 85 height 28
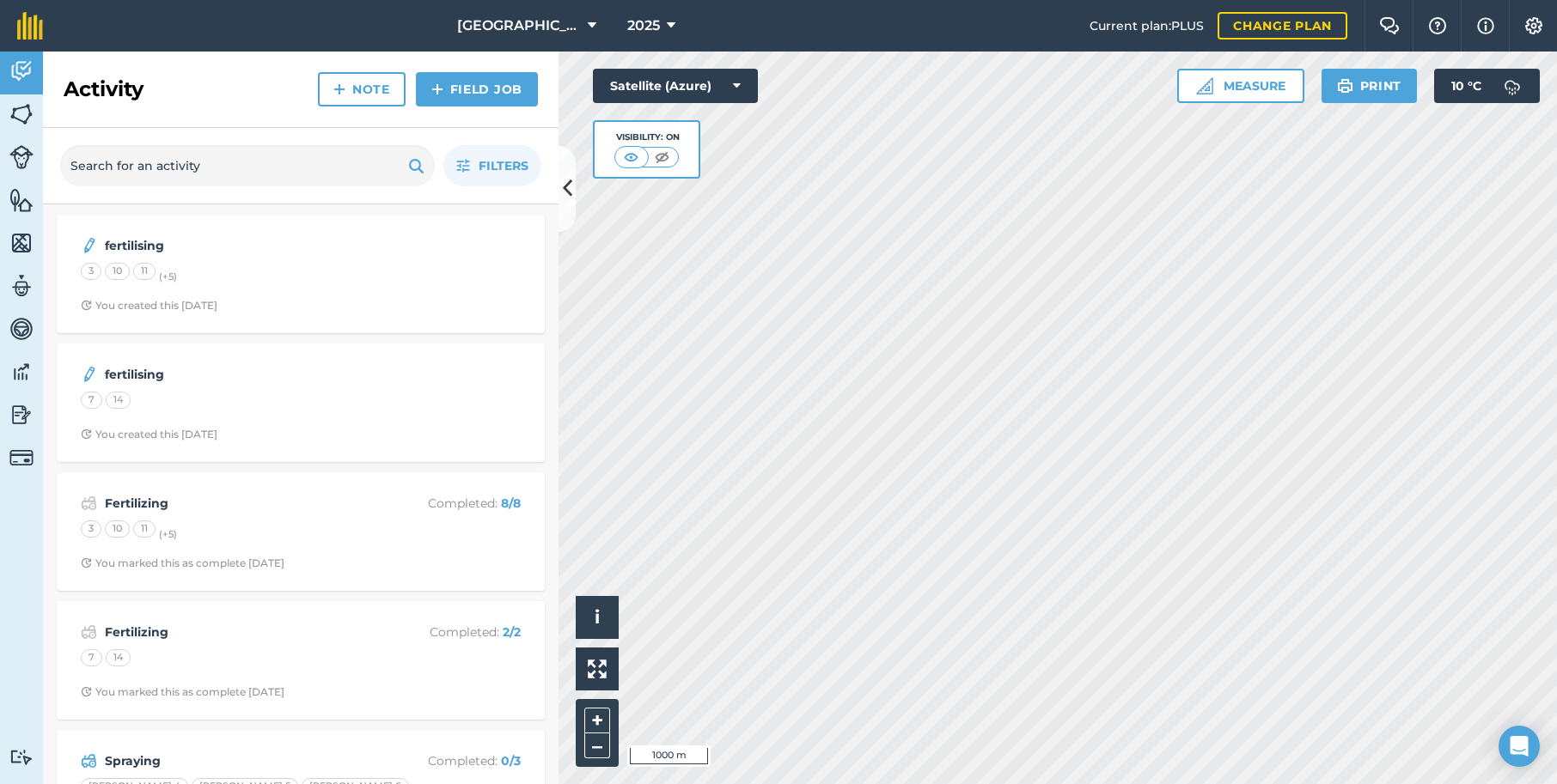
click at [740, 85] on button "Satellite (Azure)" at bounding box center [675, 85] width 165 height 34
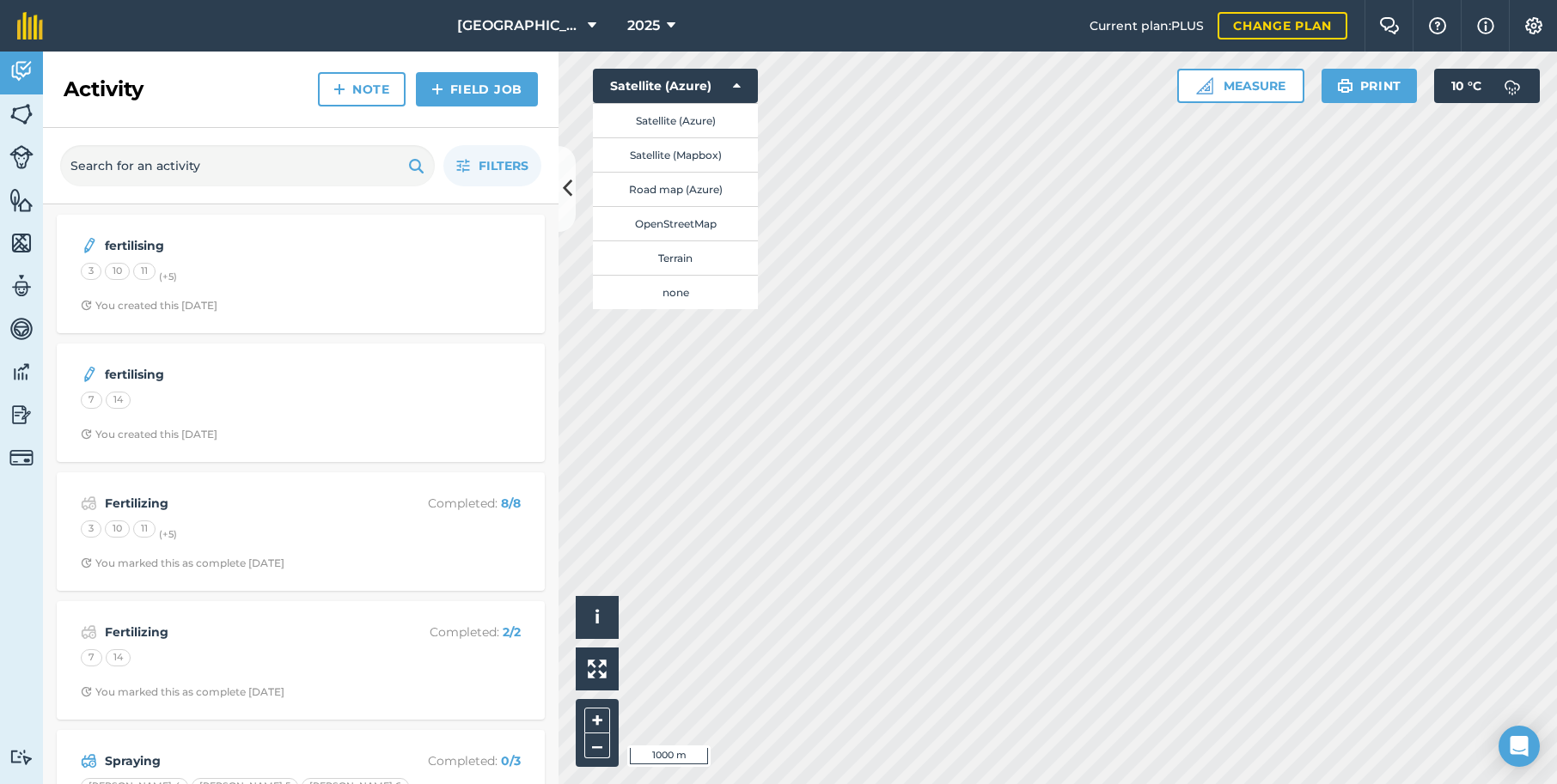
click at [728, 295] on button "none" at bounding box center [675, 292] width 165 height 34
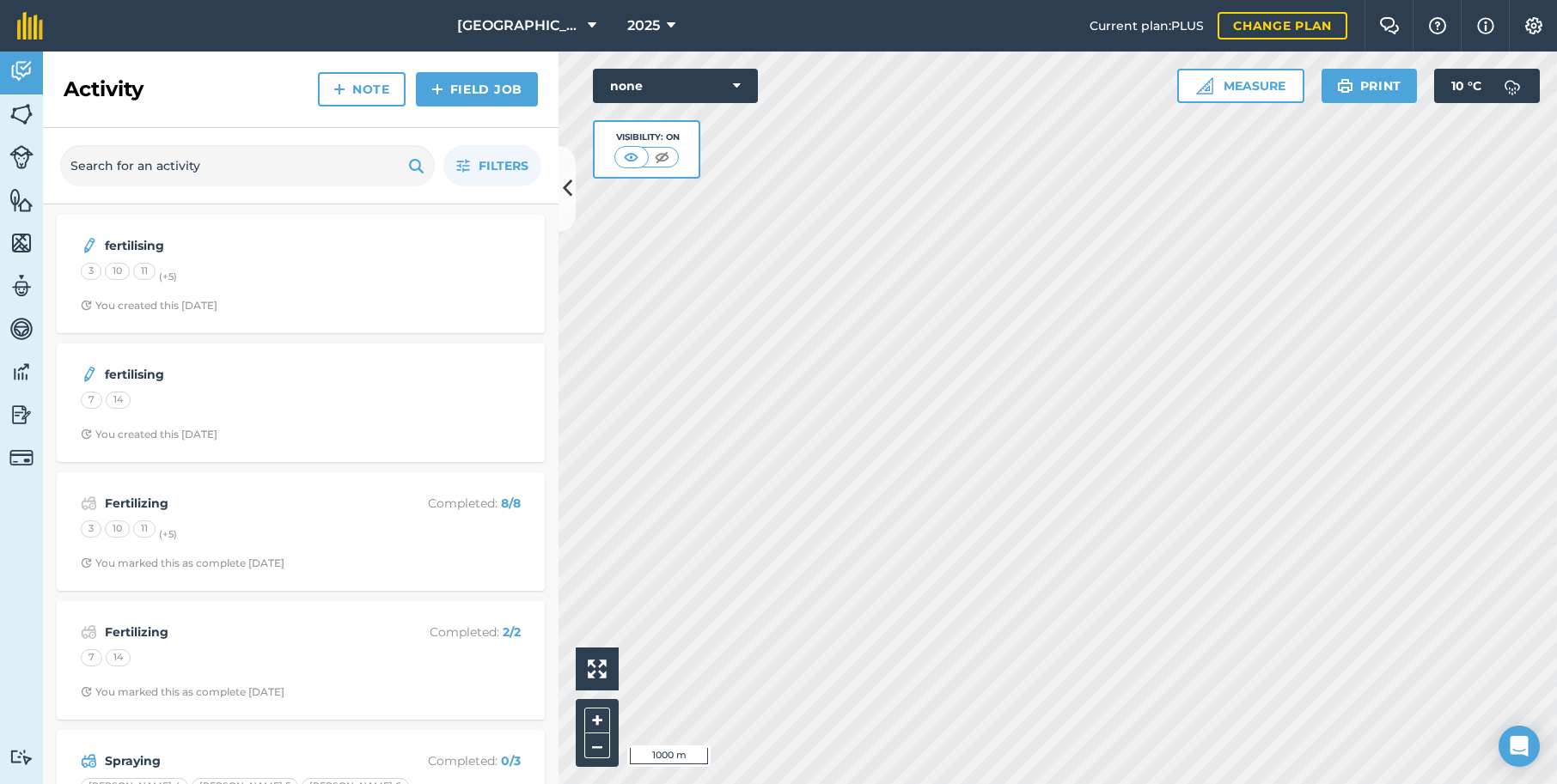
click at [737, 83] on icon at bounding box center [737, 85] width 8 height 17
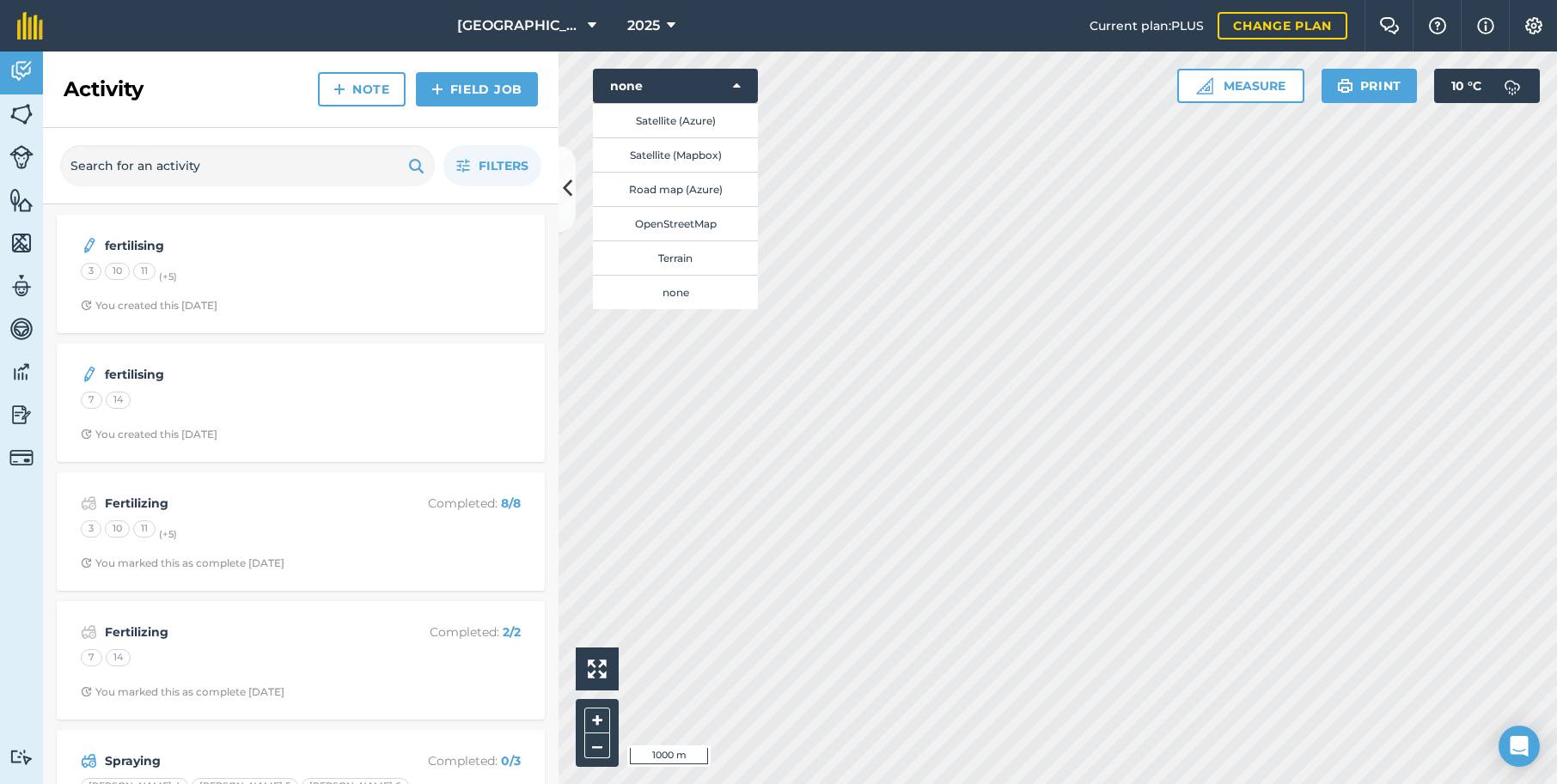
click at [690, 122] on button "Satellite (Azure)" at bounding box center [675, 120] width 165 height 34
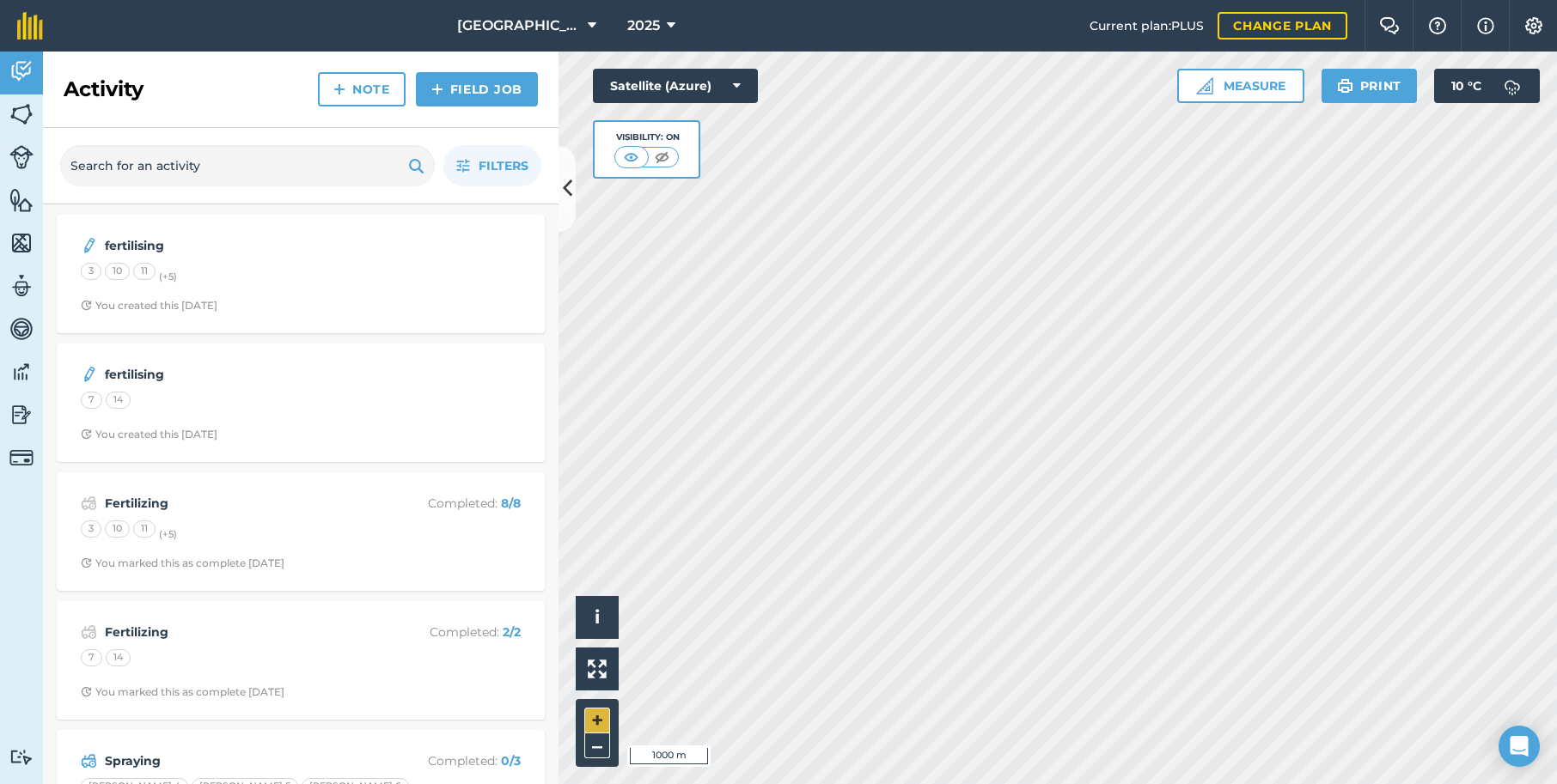
click at [596, 720] on button "+" at bounding box center [597, 720] width 26 height 26
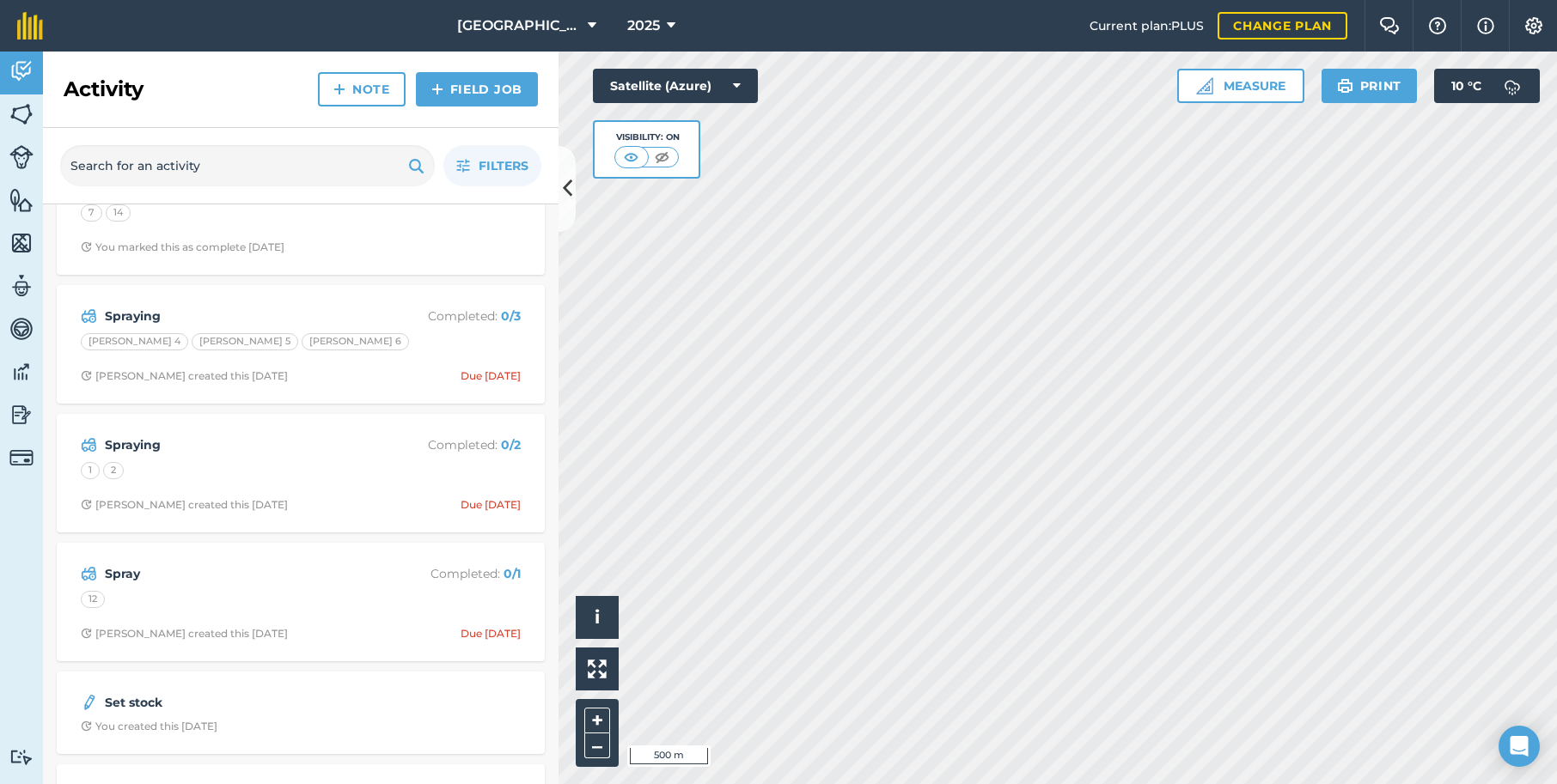
scroll to position [525, 0]
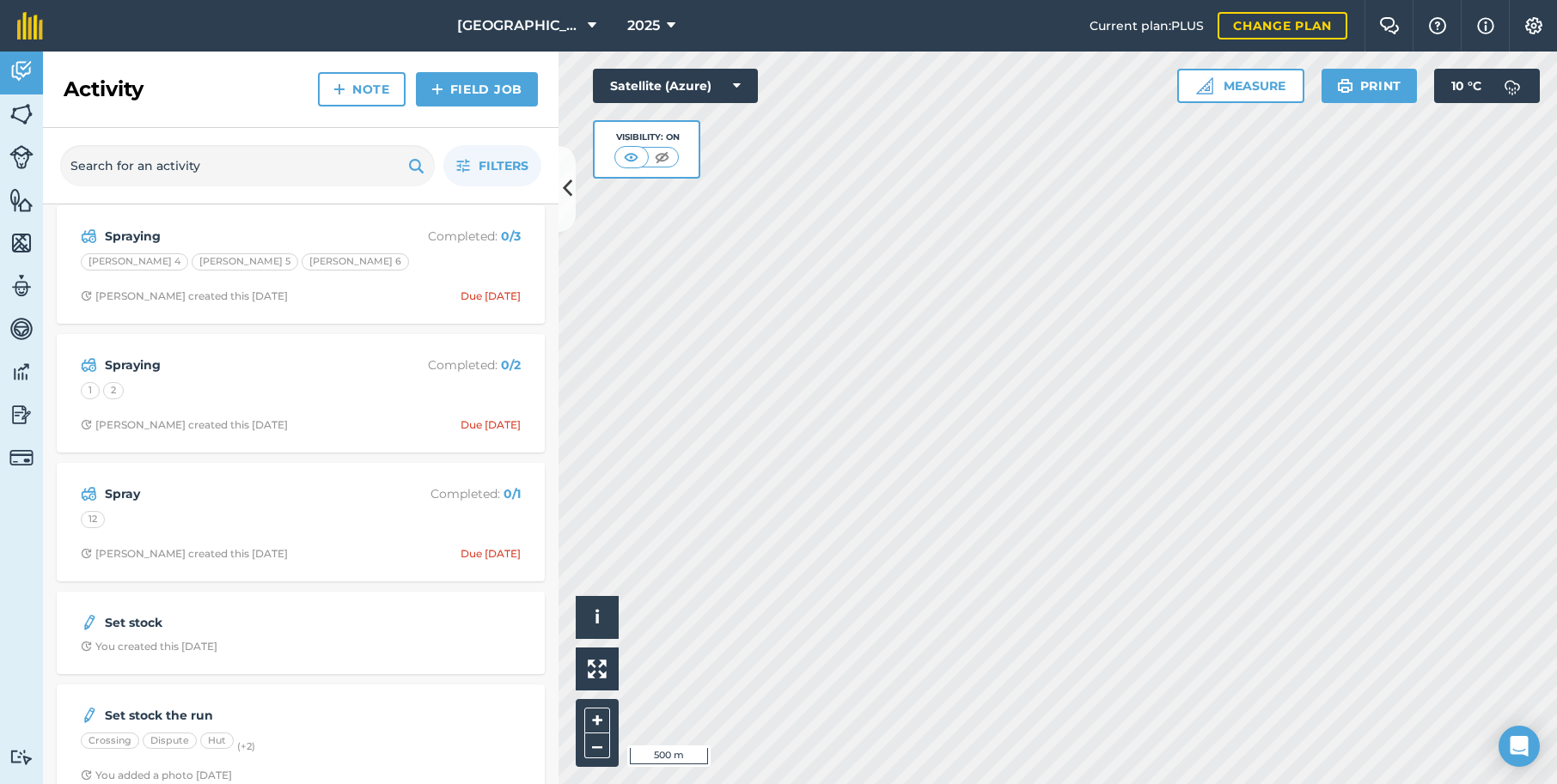
click at [86, 386] on div "1" at bounding box center [90, 390] width 19 height 17
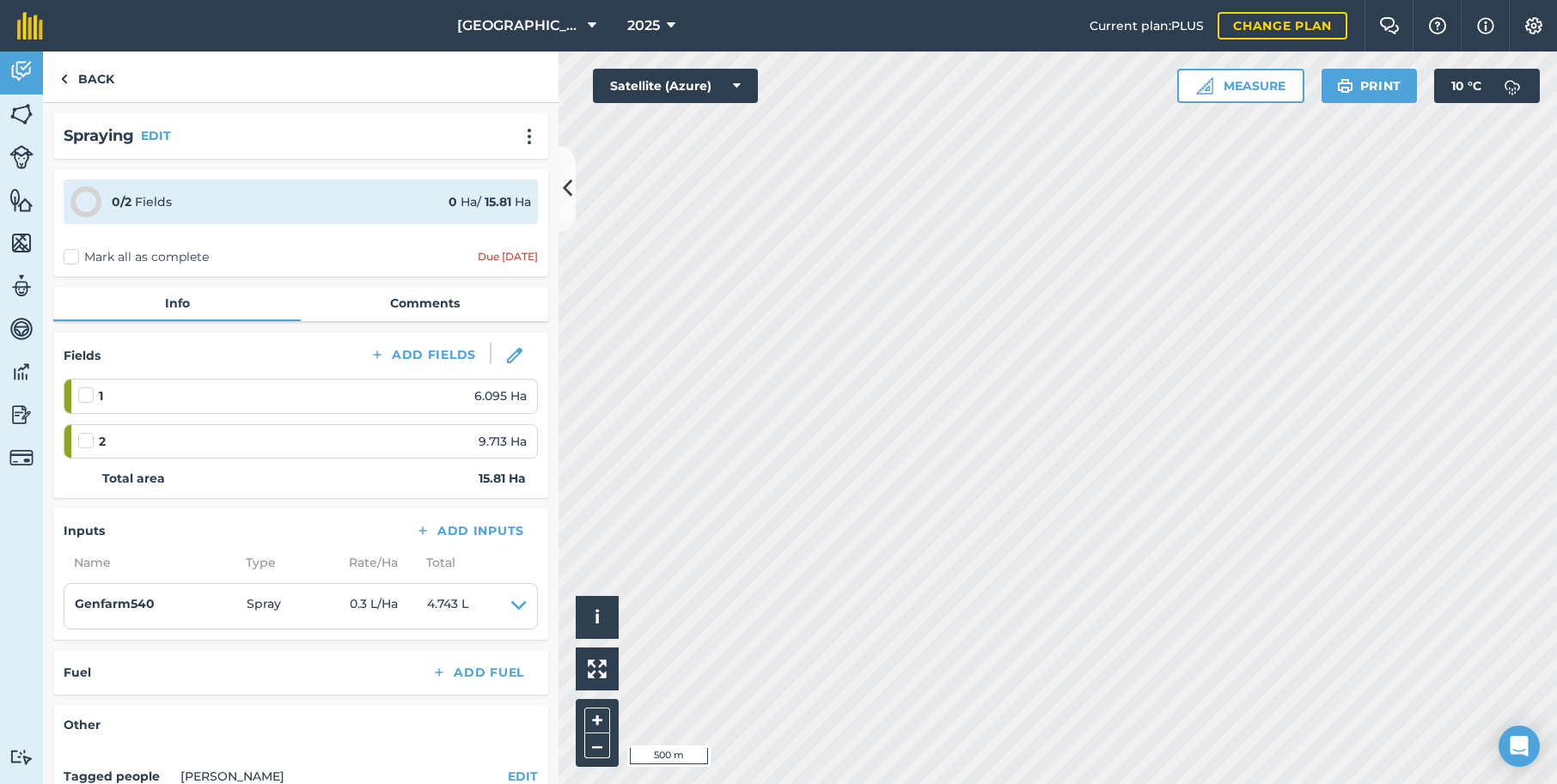
click at [208, 399] on div "1 6.095 Ha" at bounding box center [302, 396] width 449 height 19
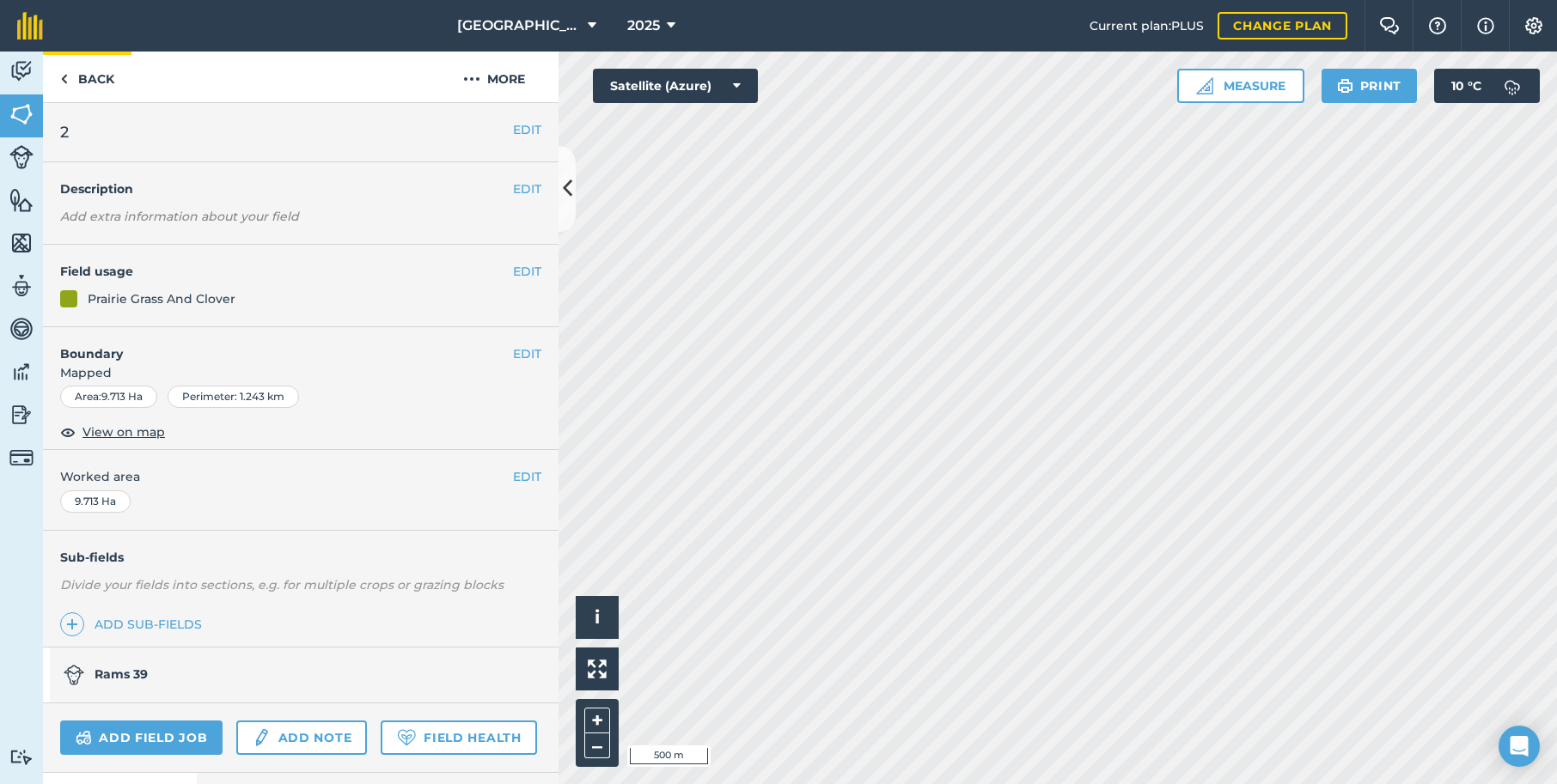
click at [64, 75] on img at bounding box center [64, 78] width 8 height 21
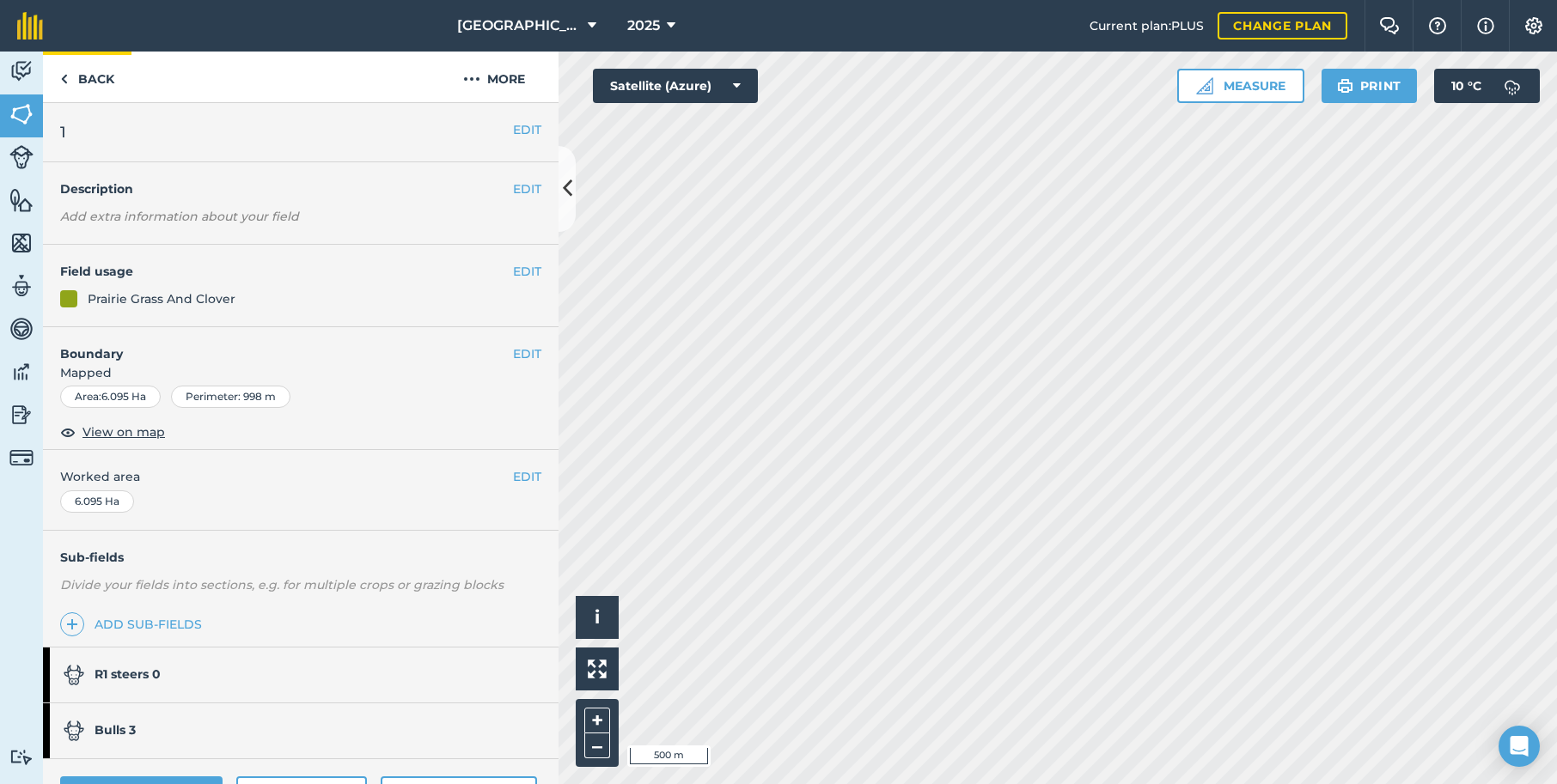
click at [64, 78] on img at bounding box center [64, 78] width 8 height 21
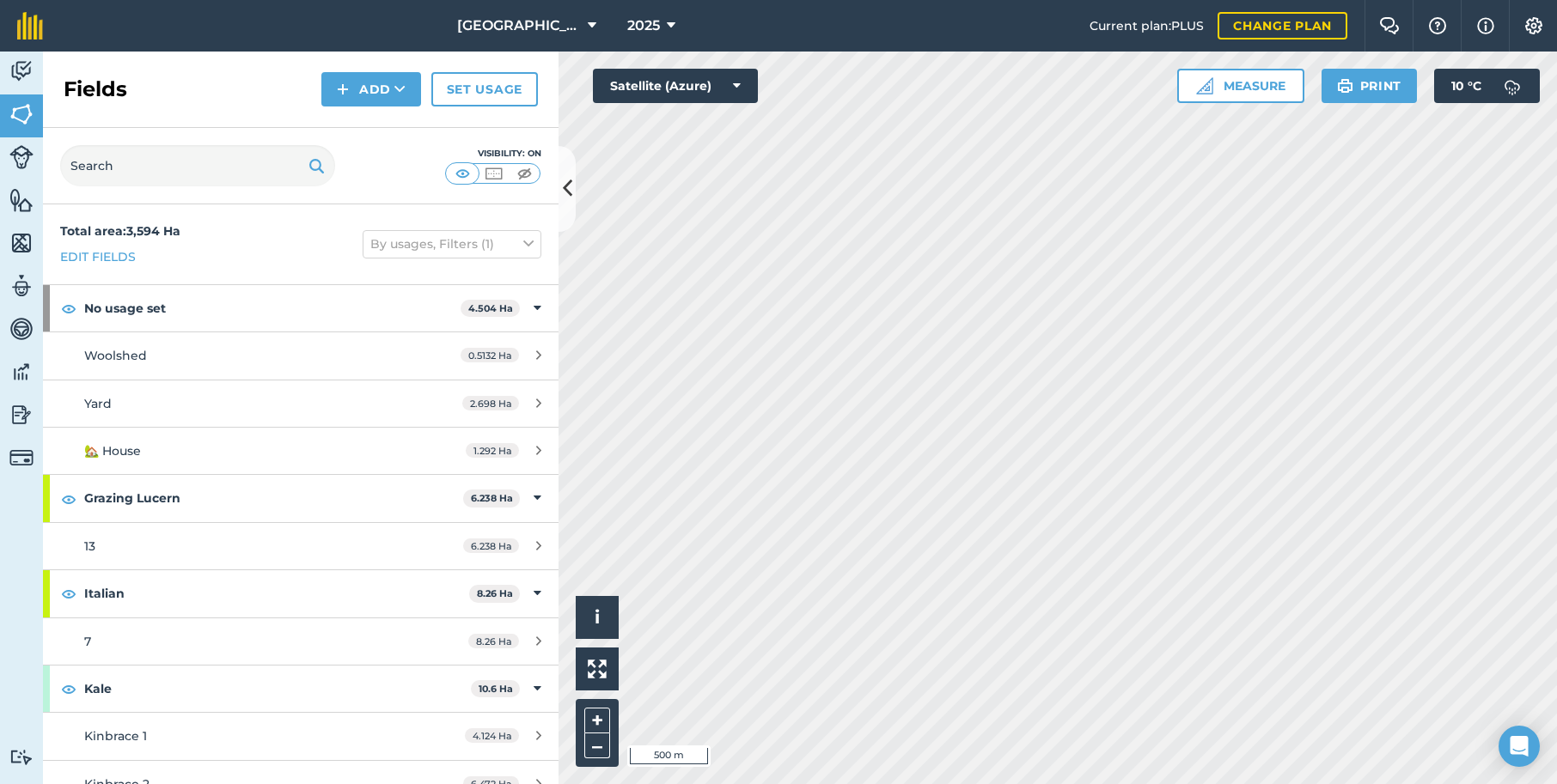
click at [22, 67] on img at bounding box center [22, 71] width 24 height 26
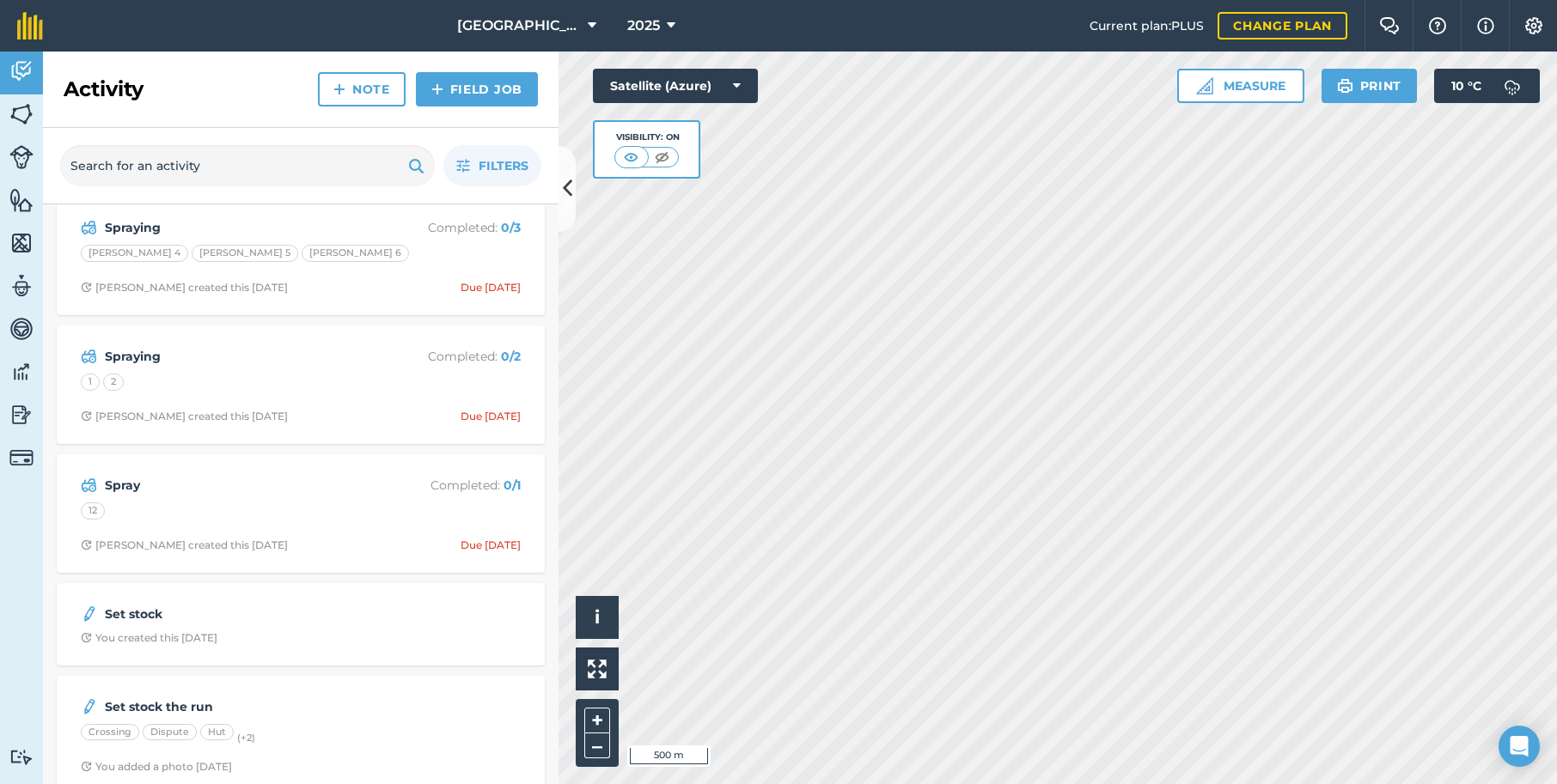
scroll to position [536, 0]
click at [270, 487] on div "Spray Completed : 0 / 1" at bounding box center [300, 482] width 440 height 21
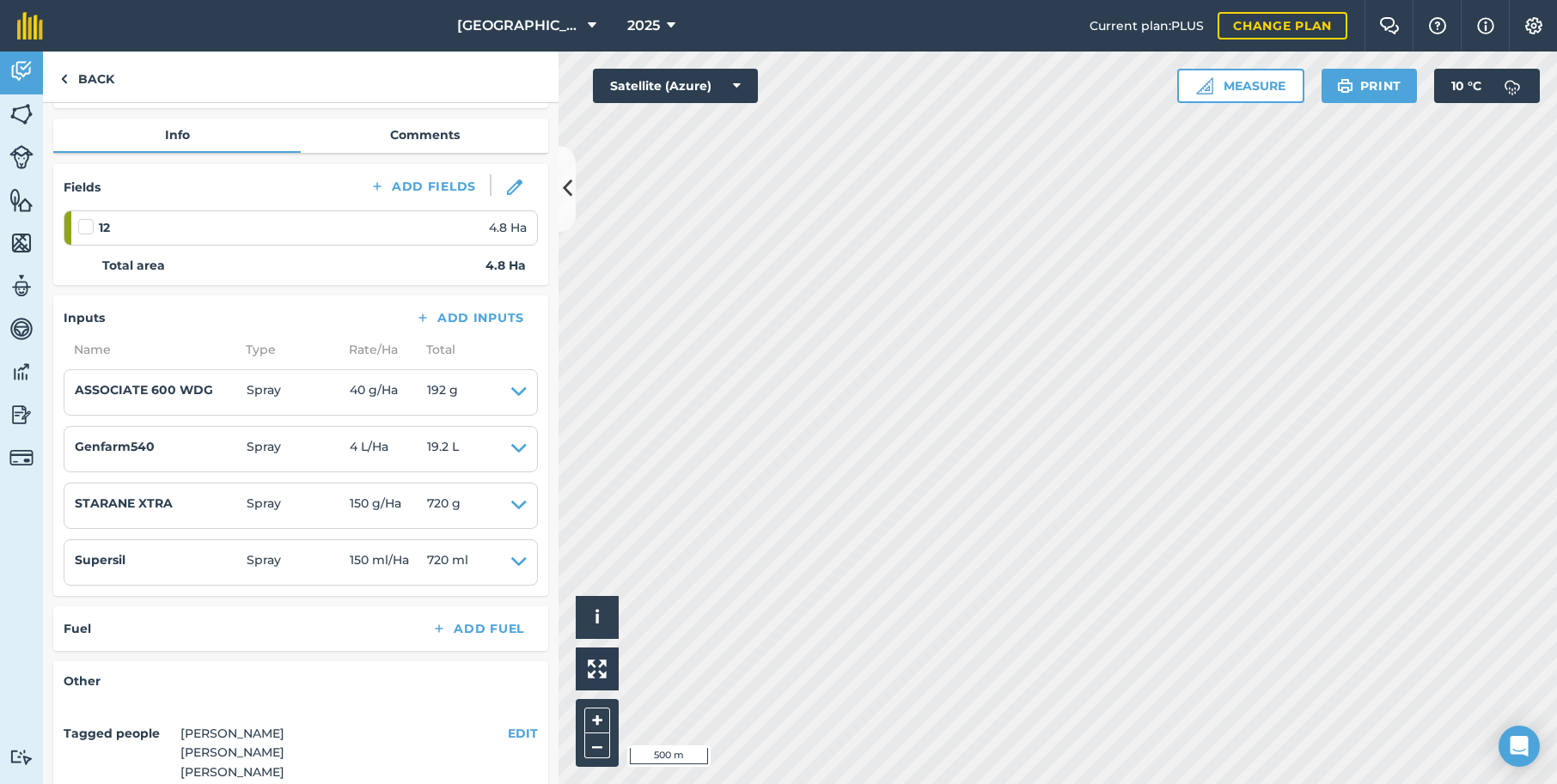
scroll to position [170, 0]
click at [67, 74] on img at bounding box center [64, 78] width 8 height 21
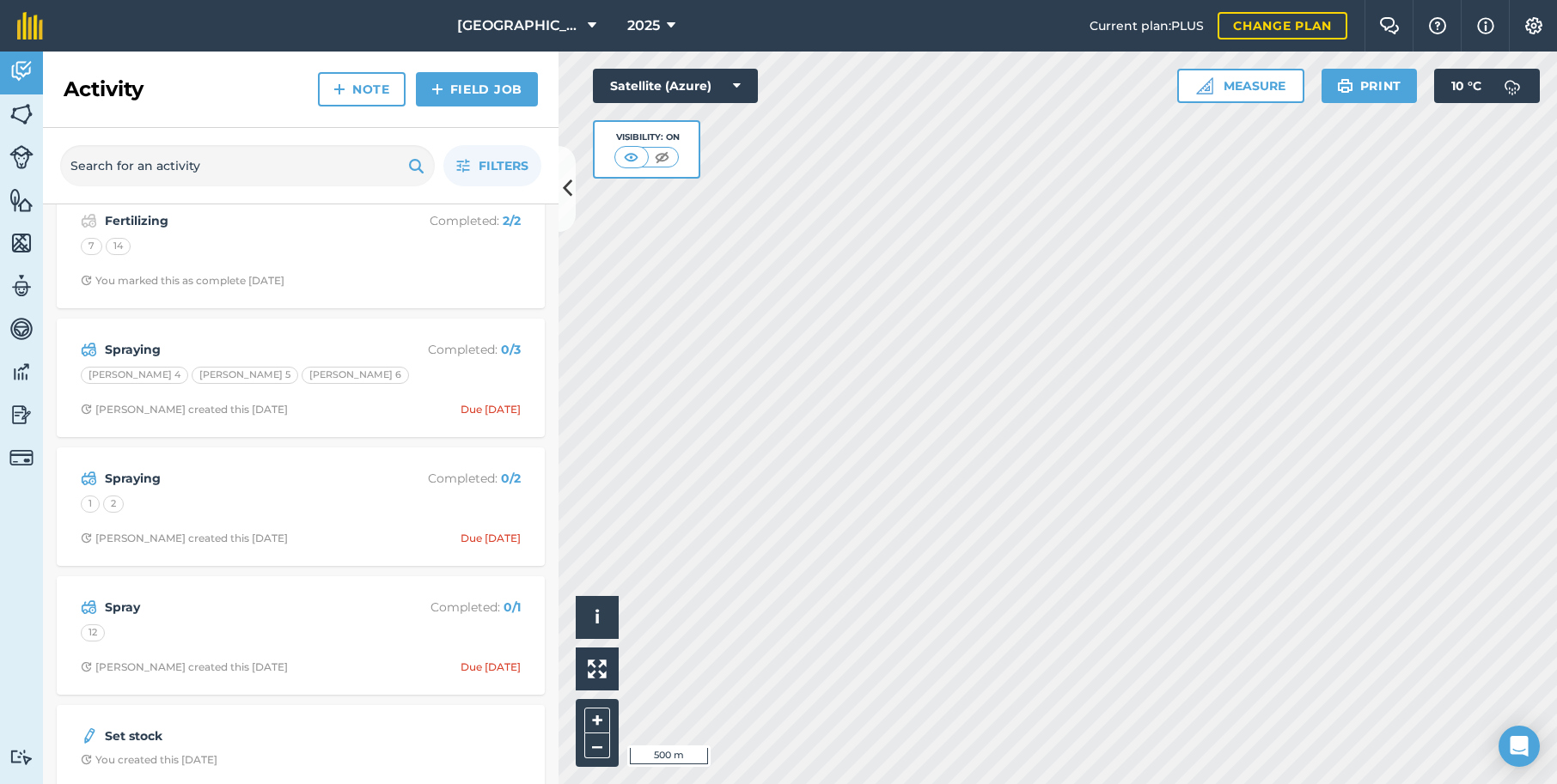
scroll to position [409, 0]
